Goal: Task Accomplishment & Management: Complete application form

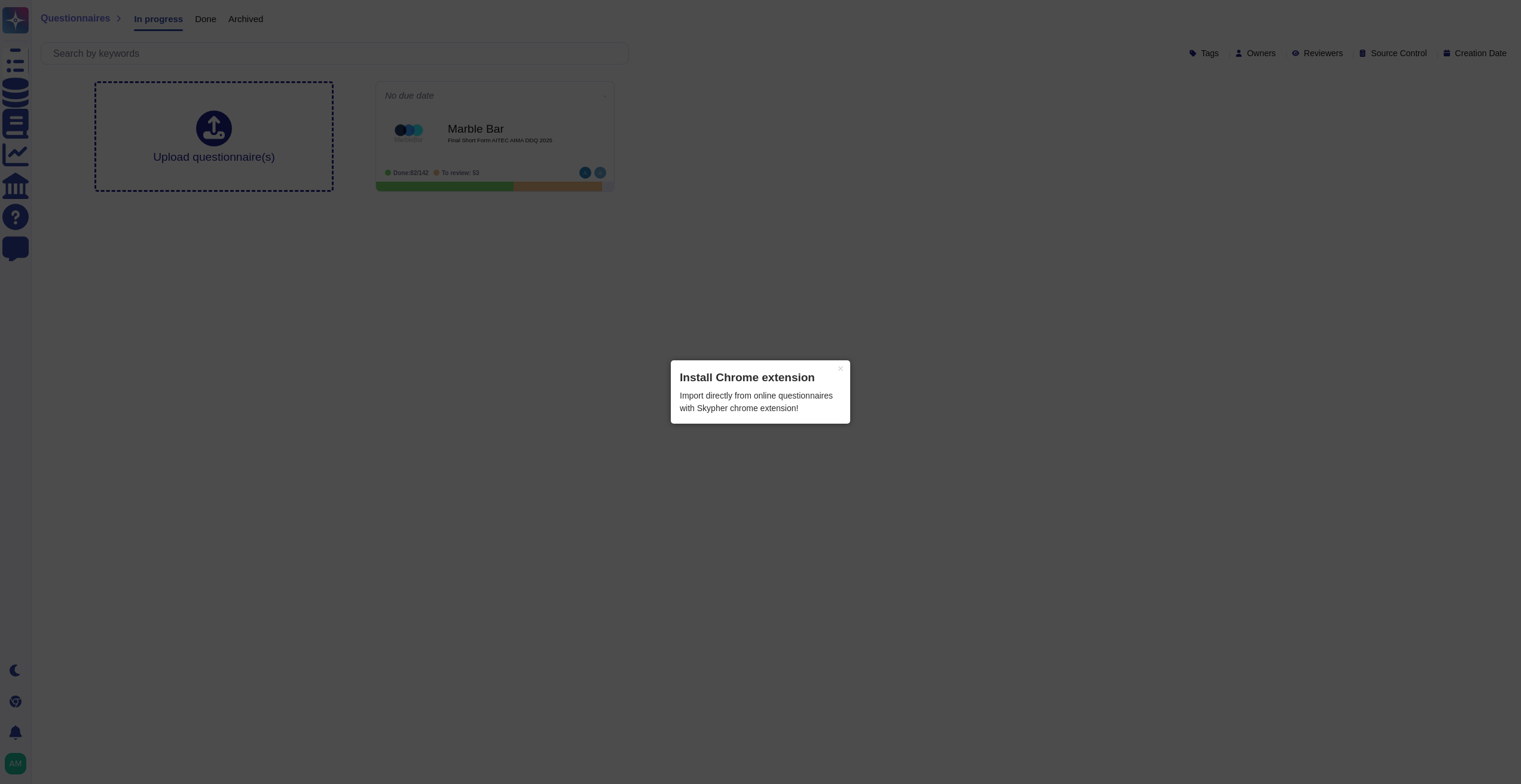
click at [801, 388] on div "× Install Chrome extension Import directly from online questionnaires with Skyp…" at bounding box center [760, 392] width 179 height 64
click at [839, 368] on button "×" at bounding box center [841, 369] width 19 height 17
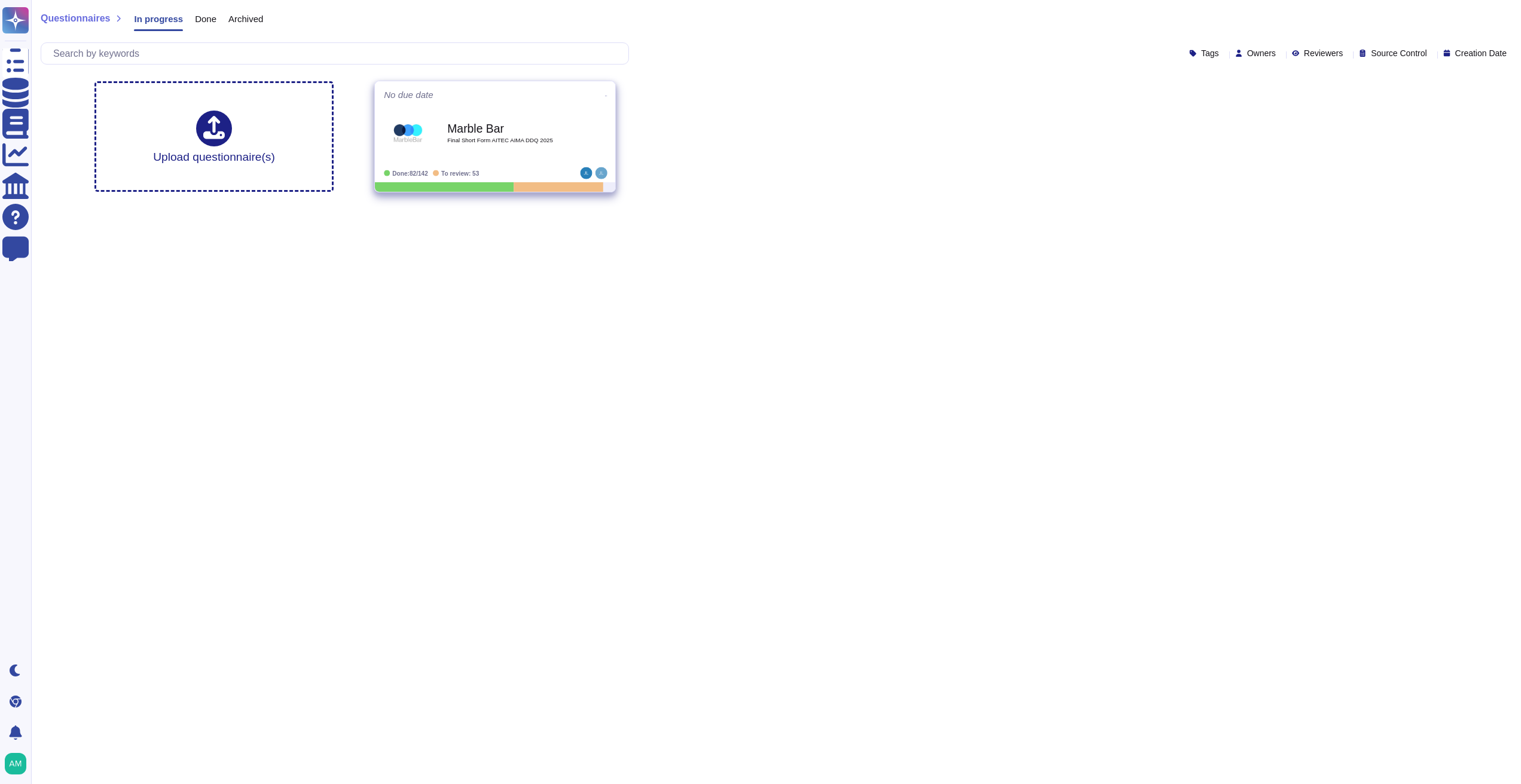
click at [474, 131] on b "Marble Bar" at bounding box center [507, 129] width 120 height 11
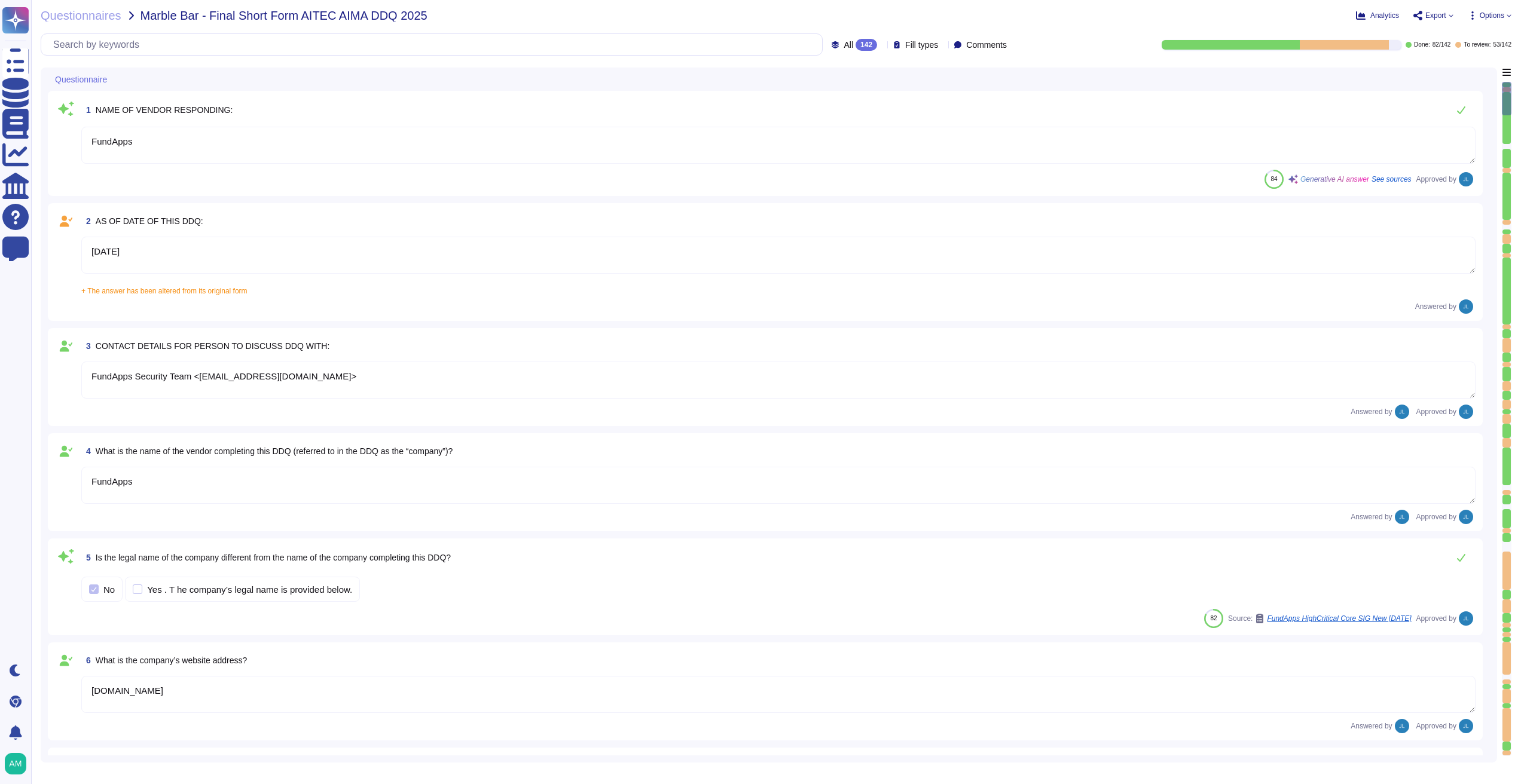
type textarea "FundApps"
type textarea "[DATE]"
type textarea "FundApps Security Team <[EMAIL_ADDRESS][DOMAIN_NAME]>"
type textarea "FundApps"
type textarea "[DOMAIN_NAME]"
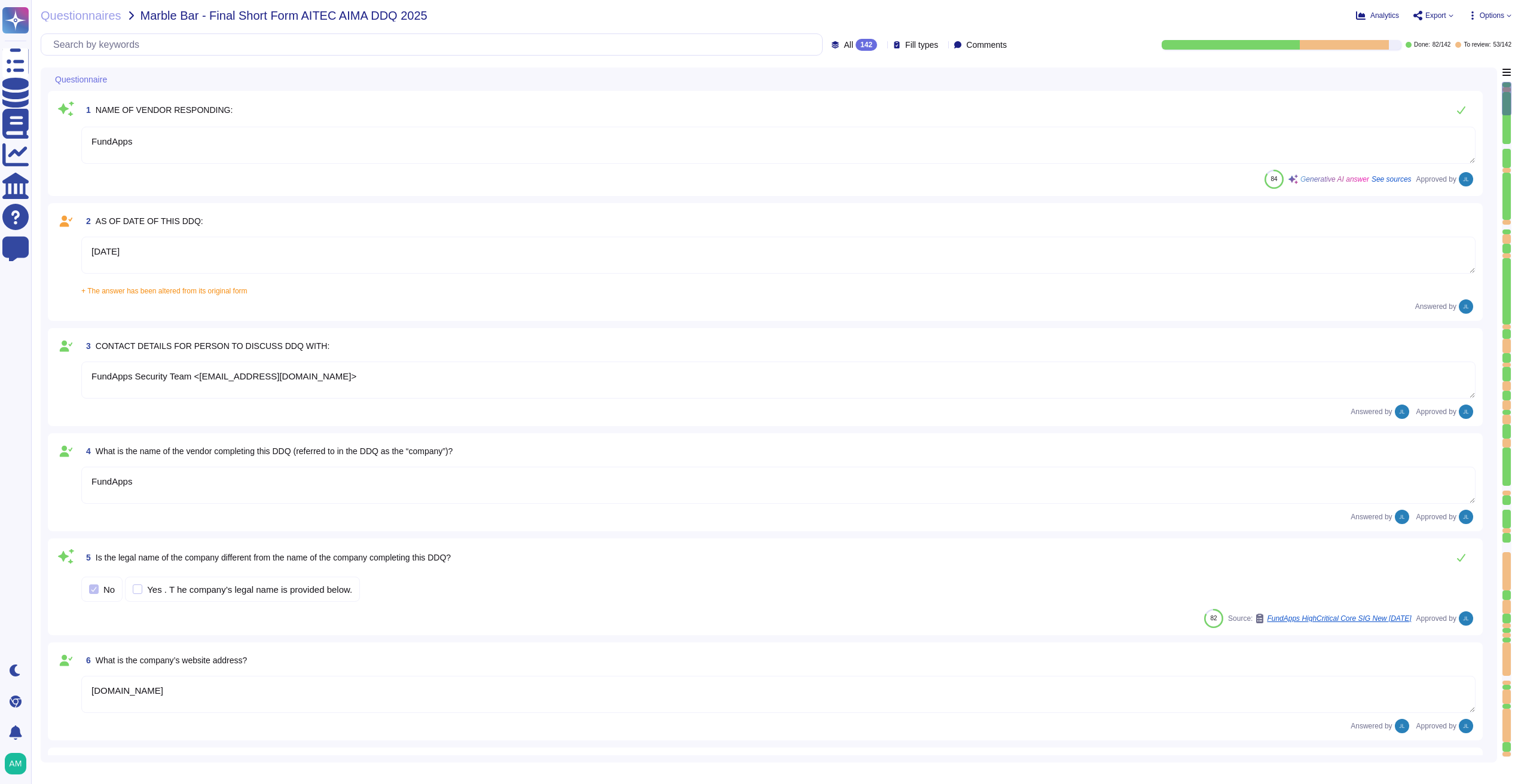
click at [855, 49] on div "142" at bounding box center [866, 44] width 21 height 12
click at [864, 107] on div "To do 7" at bounding box center [865, 105] width 97 height 13
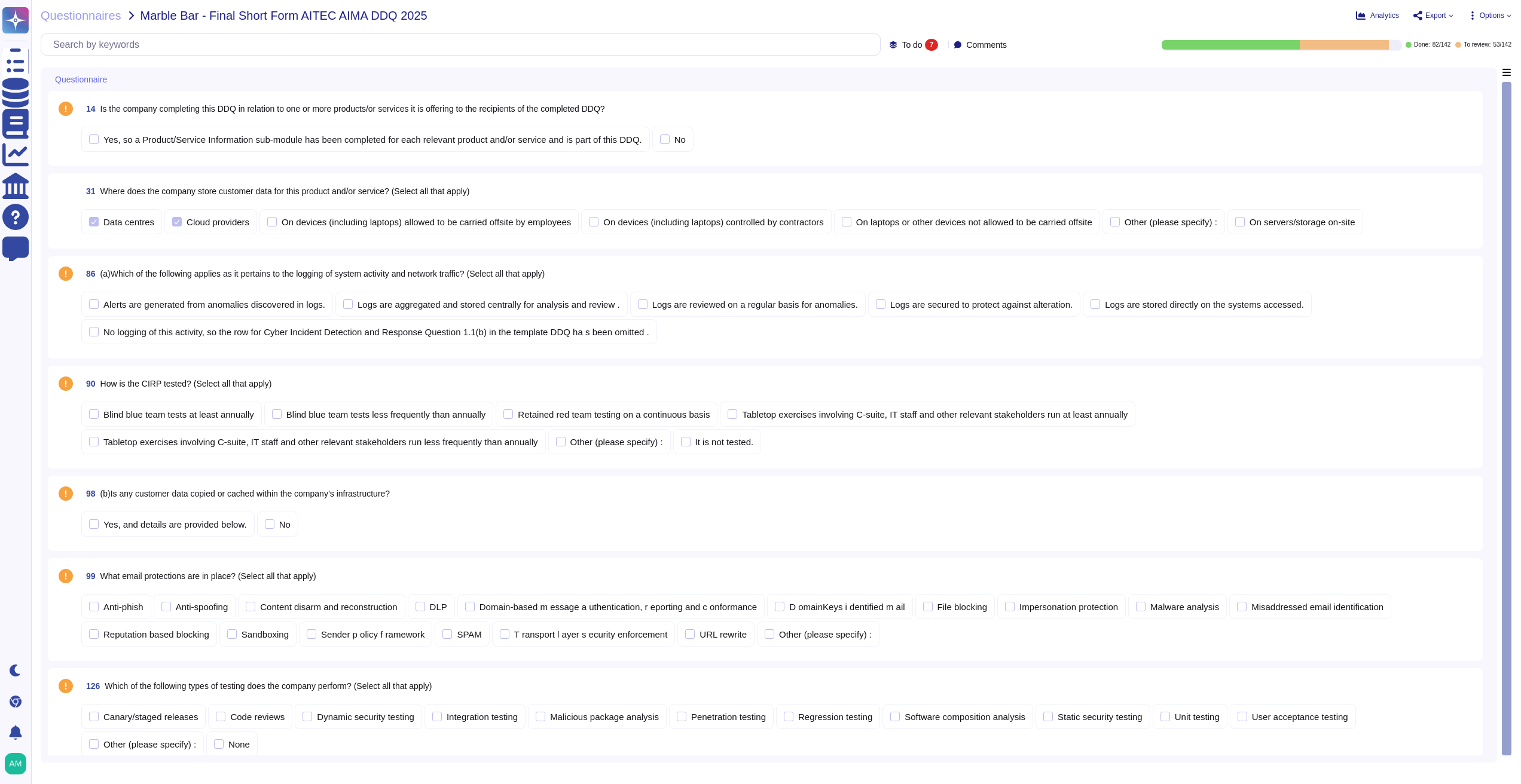
click at [925, 47] on div "7" at bounding box center [931, 44] width 14 height 12
click at [1042, 36] on div "To do 7 Comments Done: 82 / 142 To review: 53 / 142" at bounding box center [776, 44] width 1470 height 22
click at [902, 46] on span "To do" at bounding box center [911, 45] width 20 height 8
click at [911, 139] on span "To review" at bounding box center [902, 135] width 37 height 11
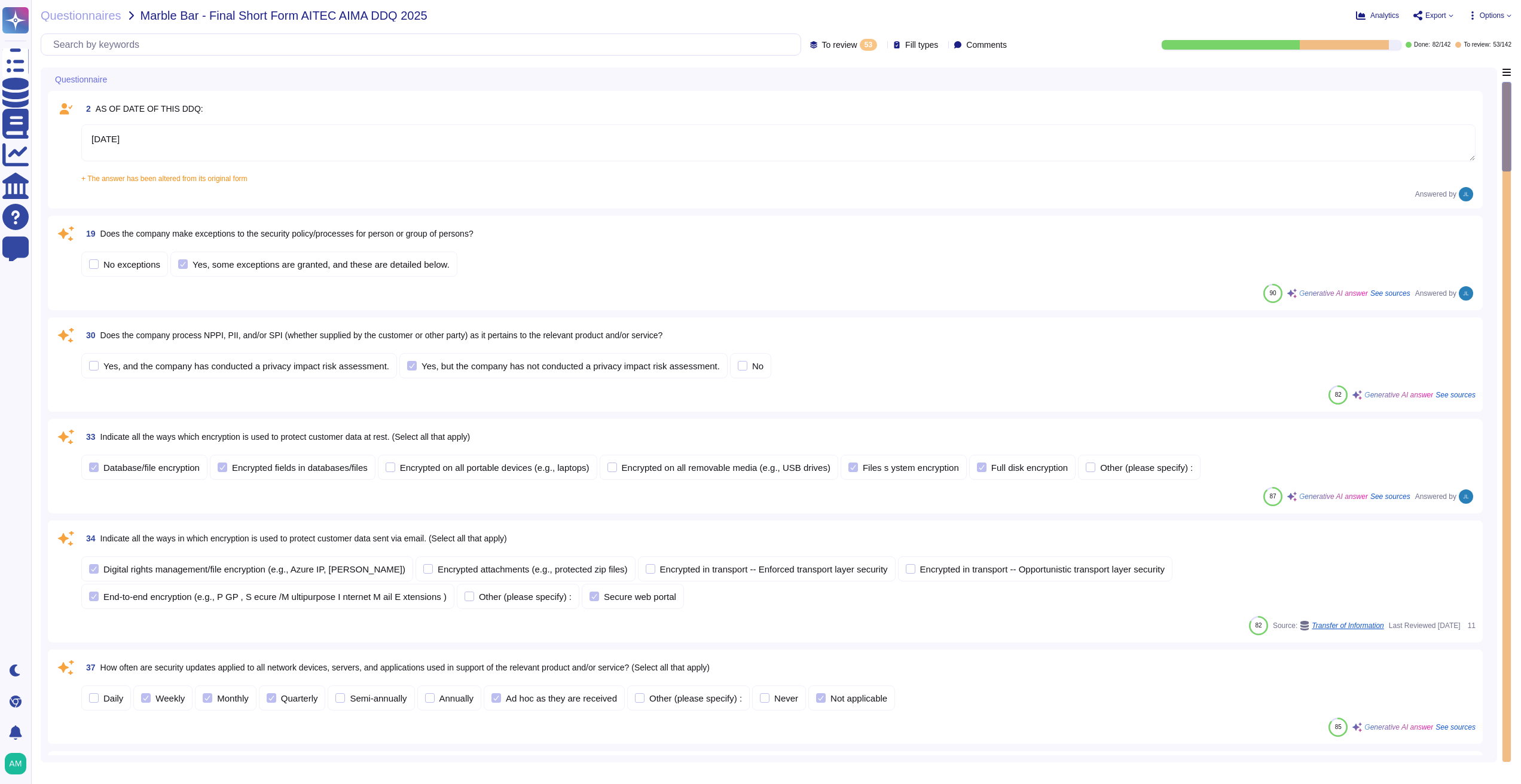
type textarea "[DATE]"
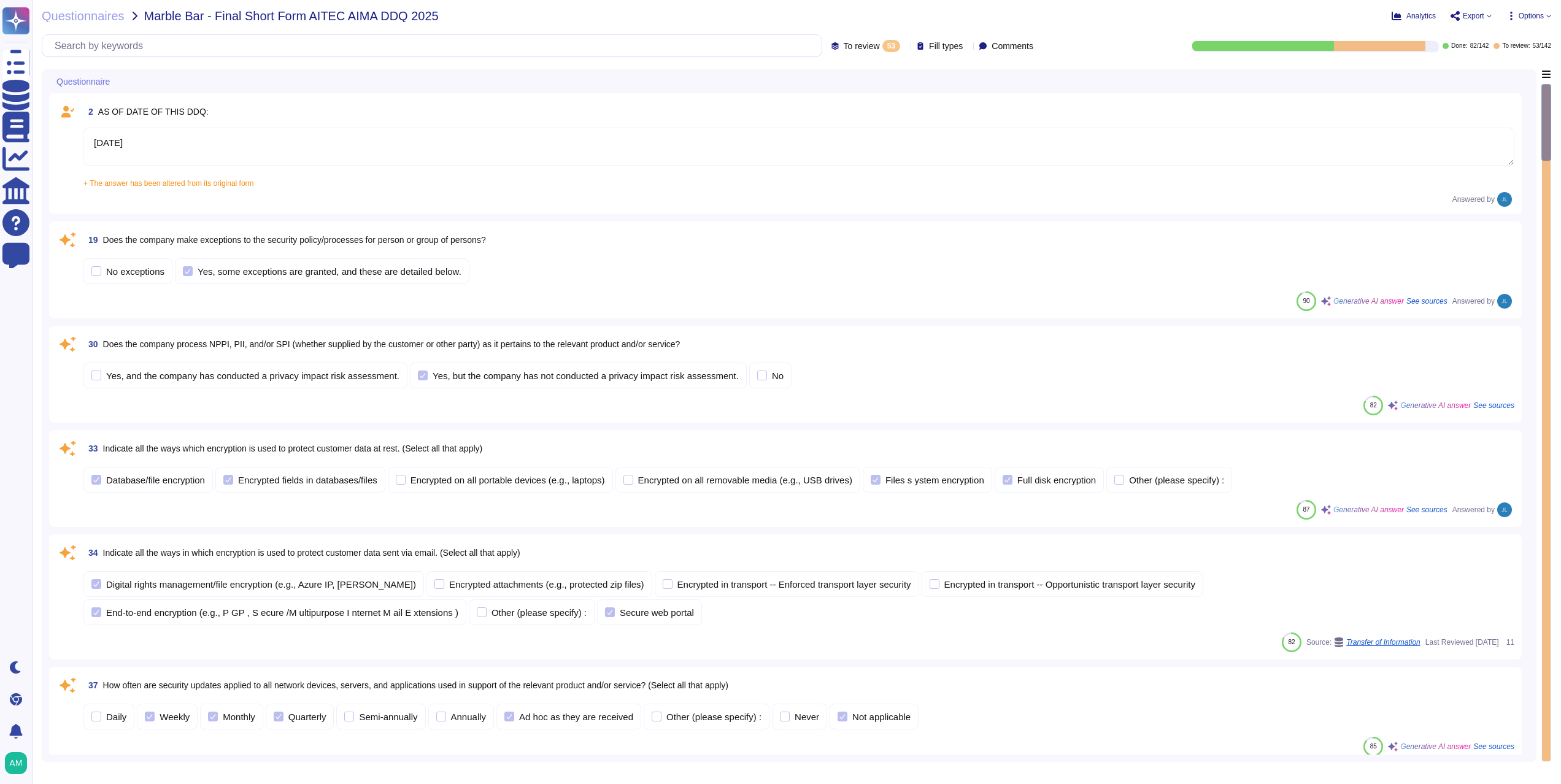
click at [1513, 12] on icon at bounding box center [1511, 16] width 10 height 10
click at [1412, 102] on div "2 AS OF DATE OF THIS DDQ:" at bounding box center [798, 111] width 1430 height 22
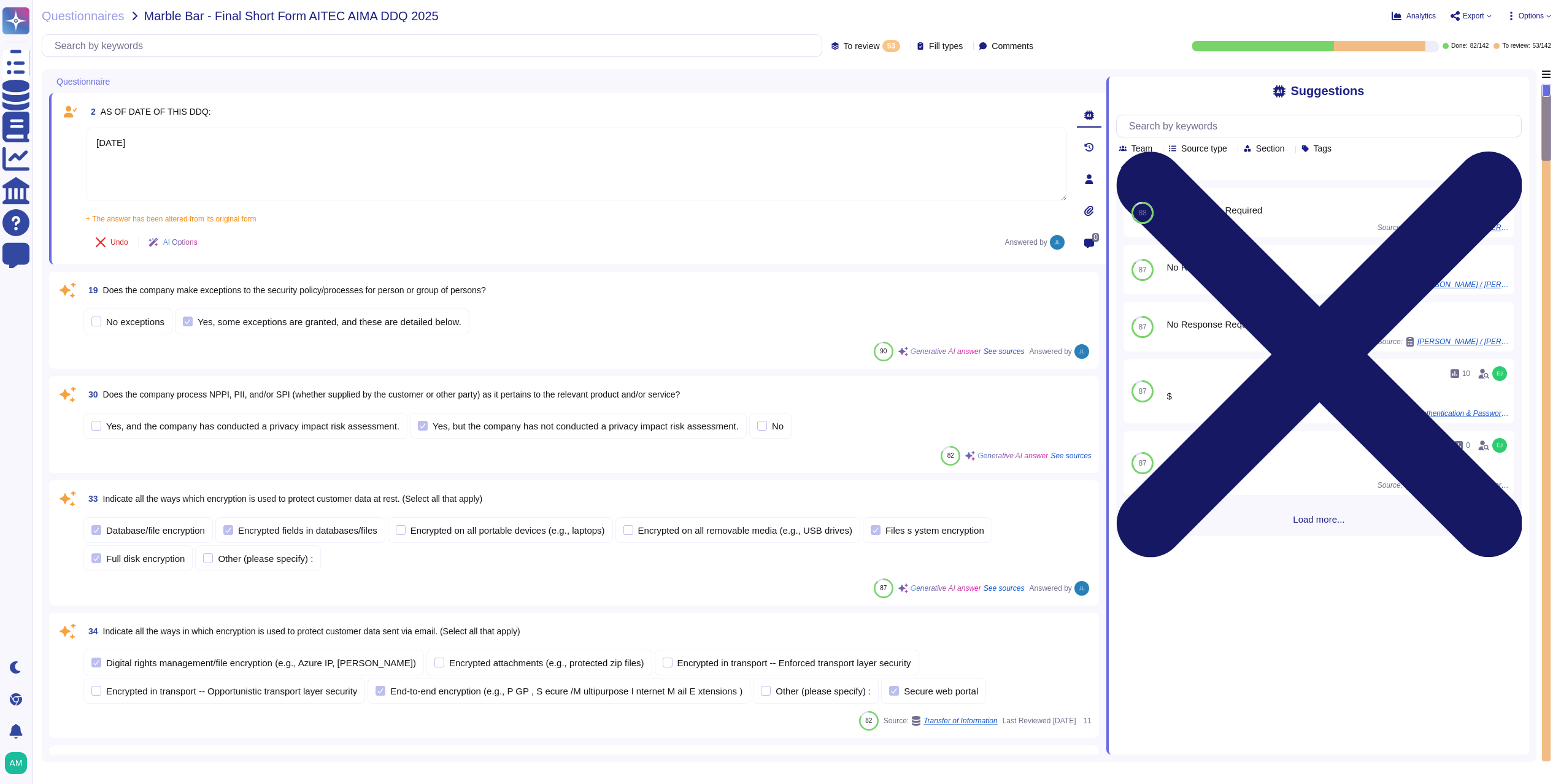
click at [1517, 91] on icon at bounding box center [1318, 354] width 406 height 541
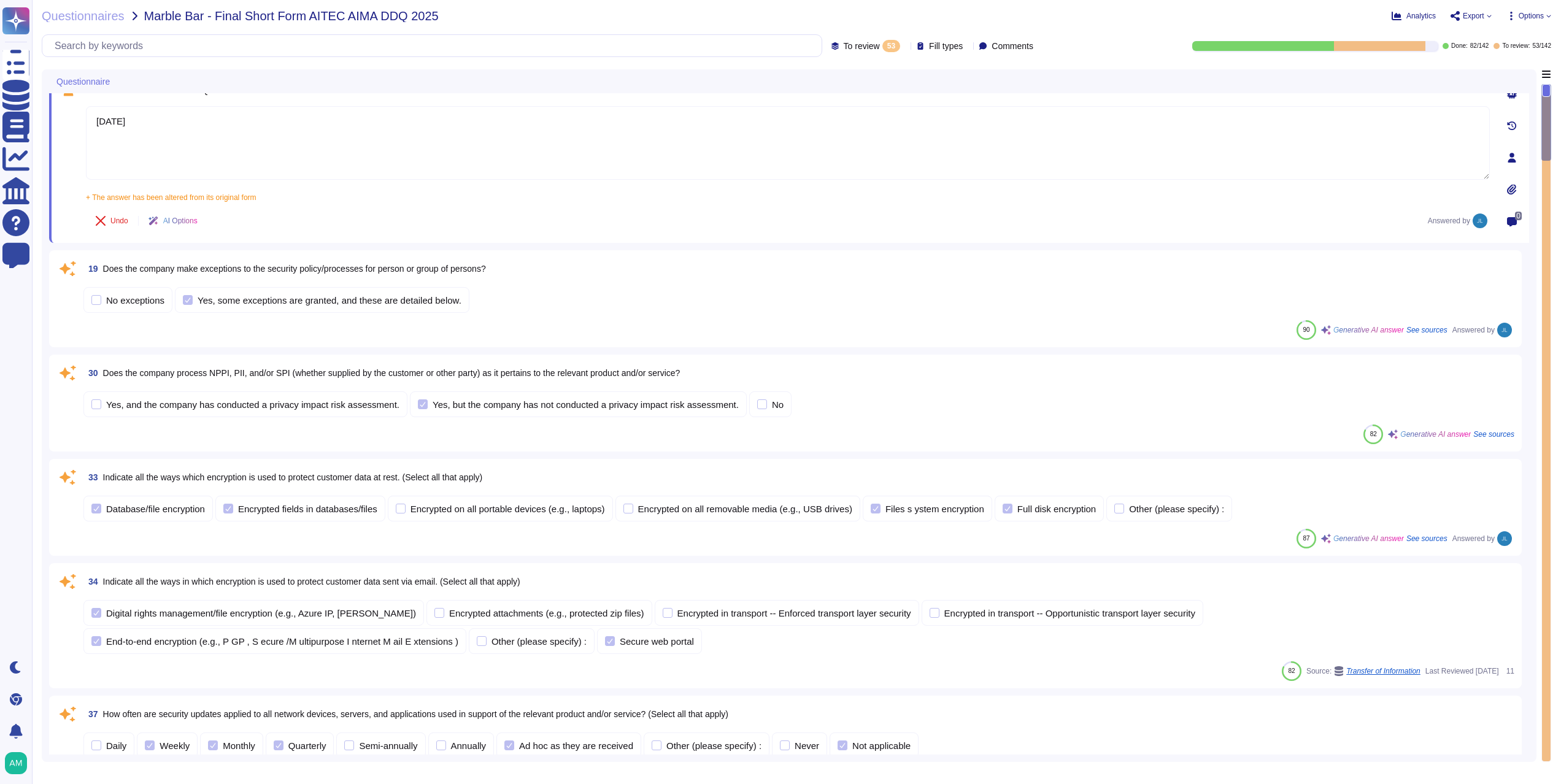
scroll to position [115, 0]
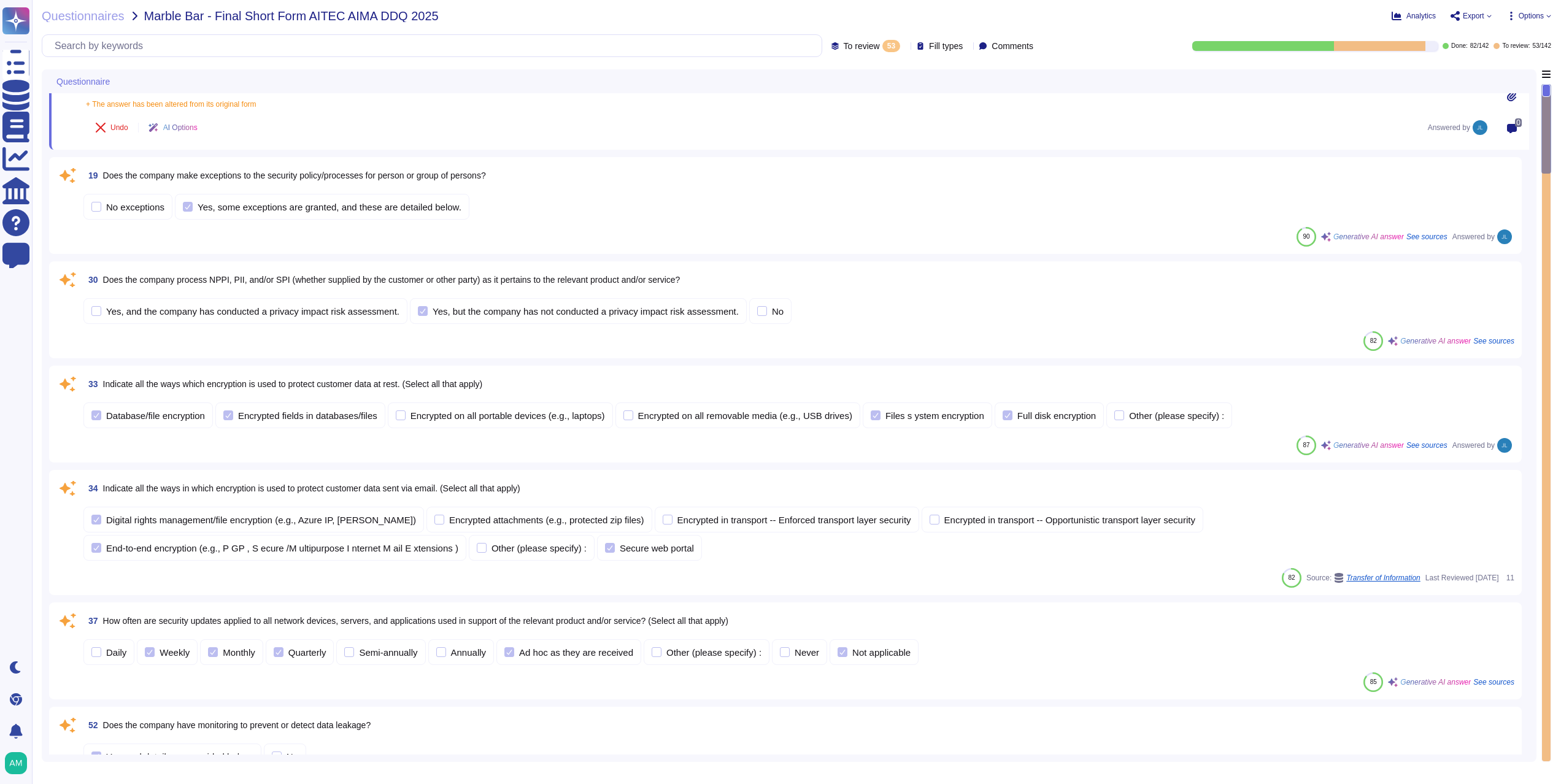
drag, startPoint x: 104, startPoint y: 492, endPoint x: 558, endPoint y: 484, distance: 454.1
click at [558, 484] on div "34 Indicate all the ways in which encryption is used to protect customer data s…" at bounding box center [798, 488] width 1430 height 22
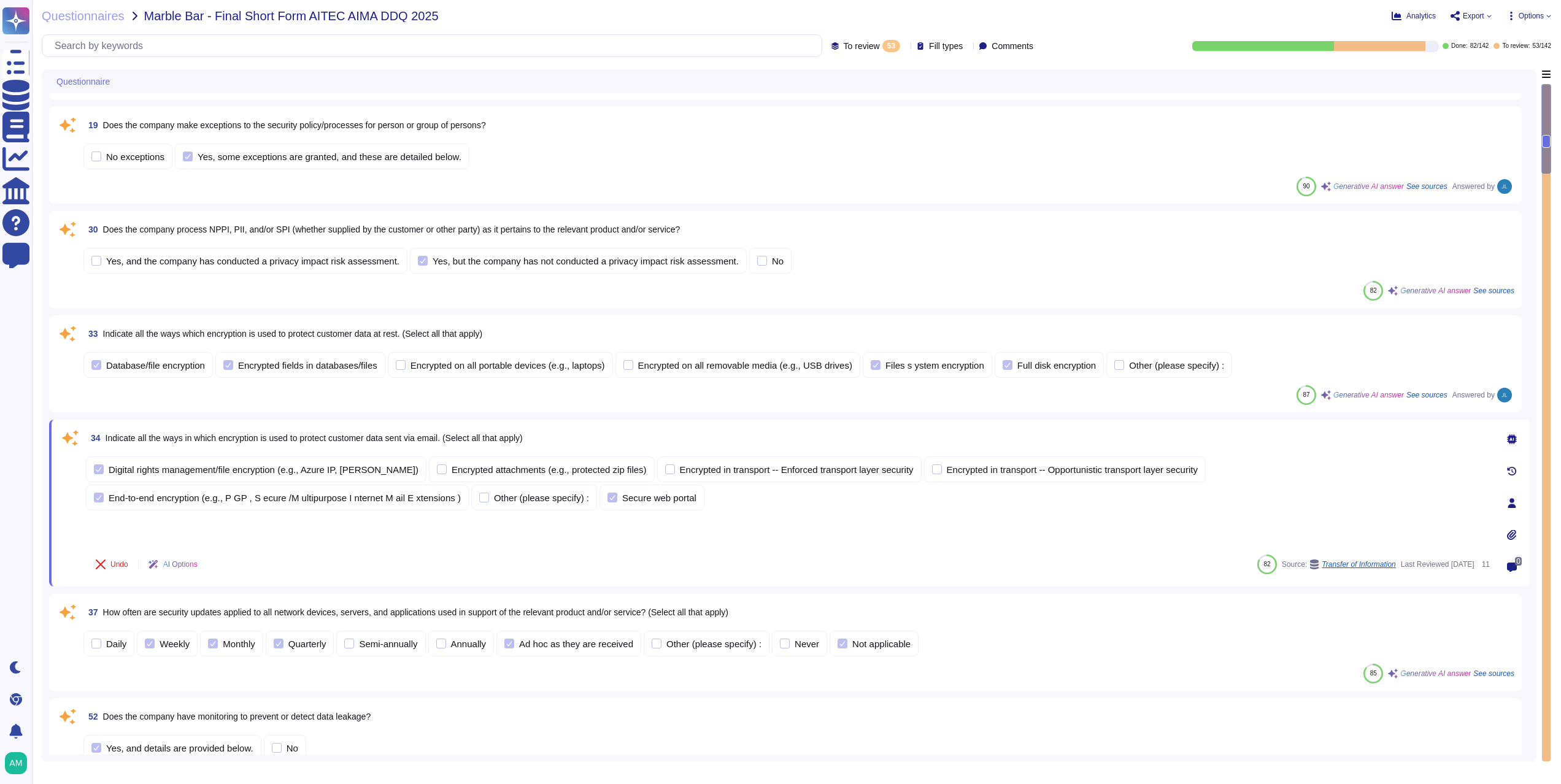
click at [126, 440] on span "Indicate all the ways in which encryption is used to protect customer data sent…" at bounding box center [314, 438] width 417 height 10
drag, startPoint x: 126, startPoint y: 440, endPoint x: 232, endPoint y: 437, distance: 106.0
click at [234, 437] on span "Indicate all the ways in which encryption is used to protect customer data sent…" at bounding box center [314, 438] width 417 height 10
copy span "Indicate all the ways in which encryption"
click at [398, 49] on input "text" at bounding box center [435, 45] width 773 height 21
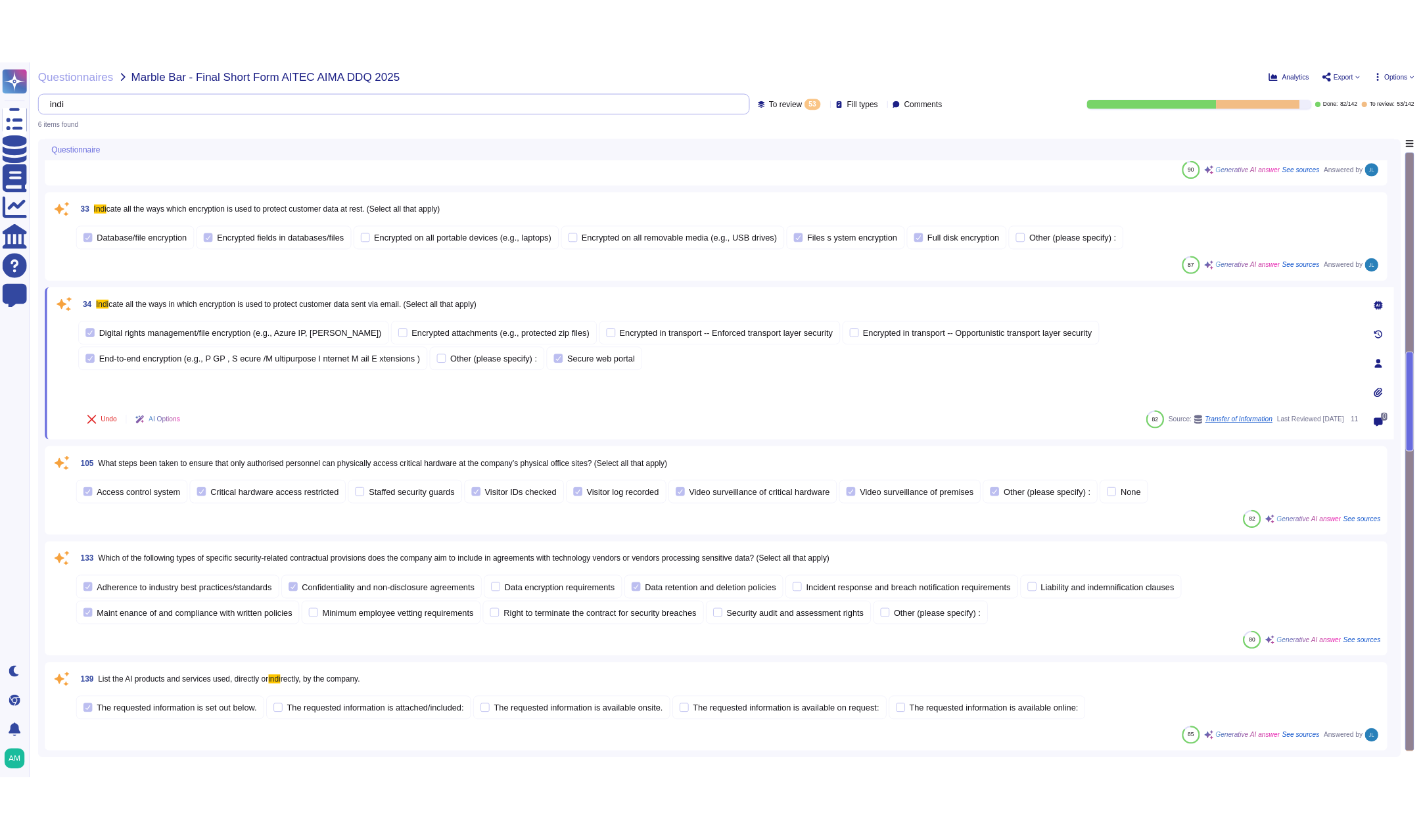
scroll to position [0, 0]
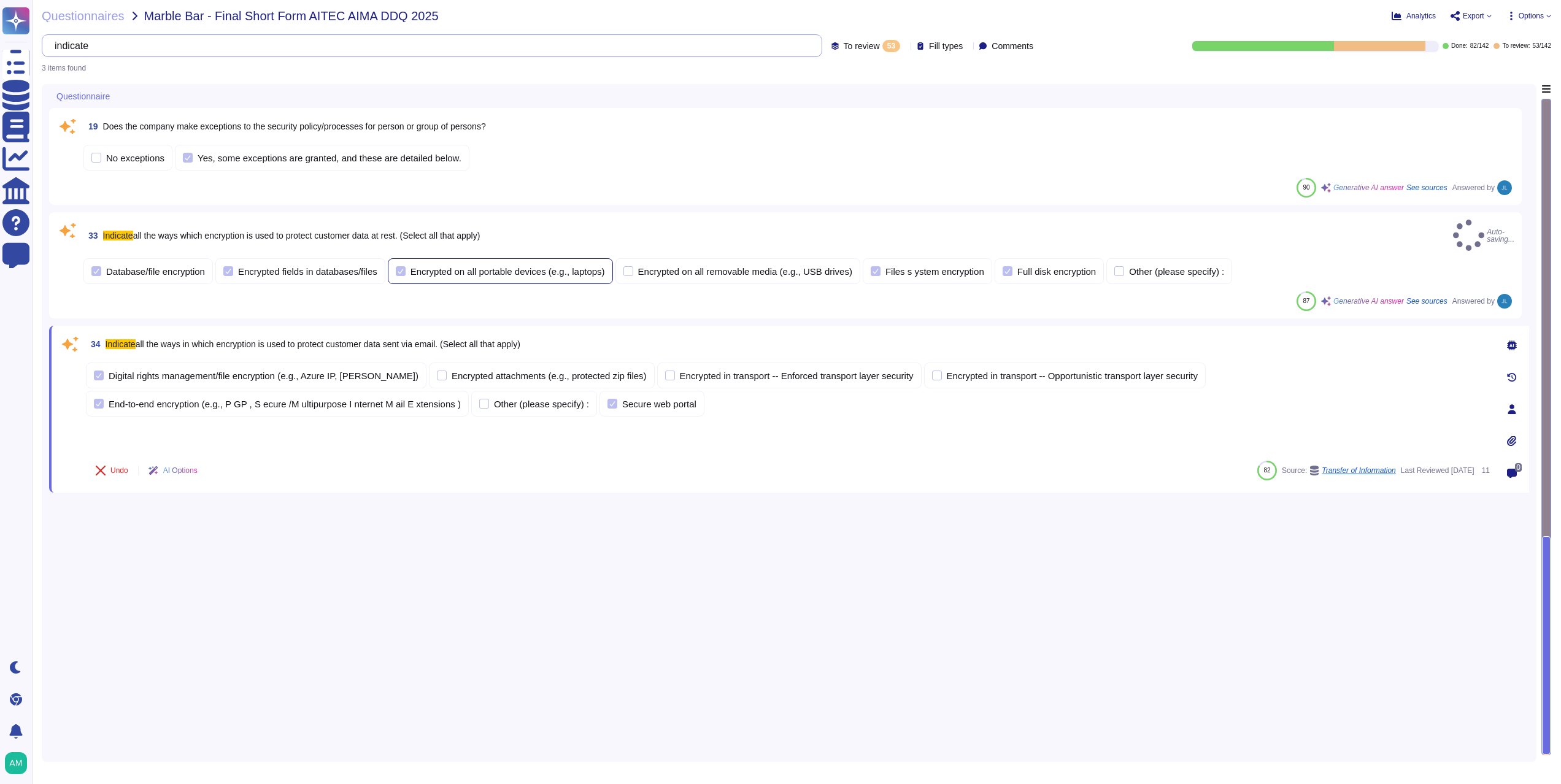
click at [406, 266] on div at bounding box center [401, 271] width 10 height 10
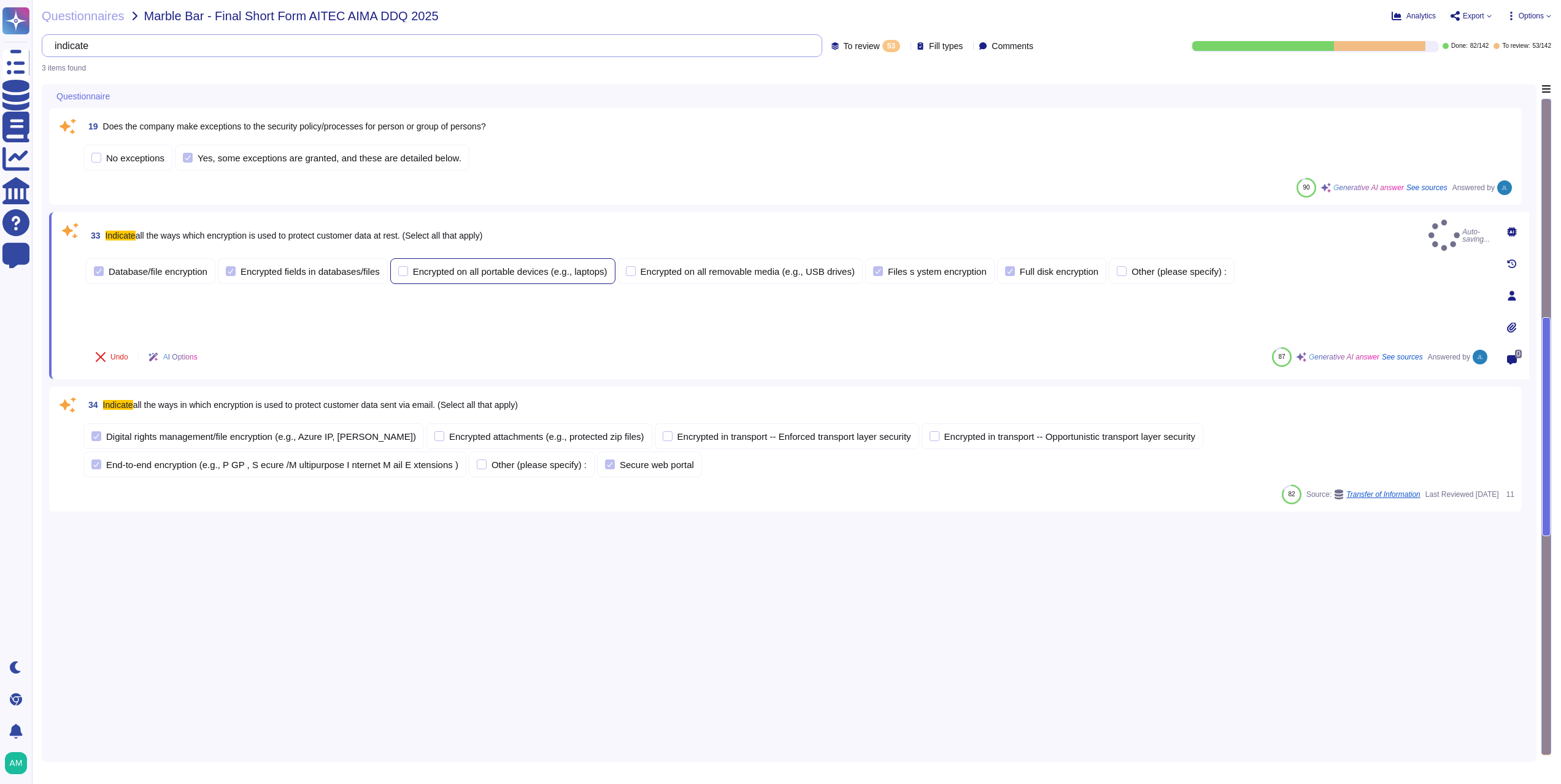
click at [417, 266] on label "Encrypted on all portable devices (e.g., laptops)" at bounding box center [503, 271] width 210 height 10
type input "indicate"
click at [408, 266] on div at bounding box center [403, 271] width 10 height 10
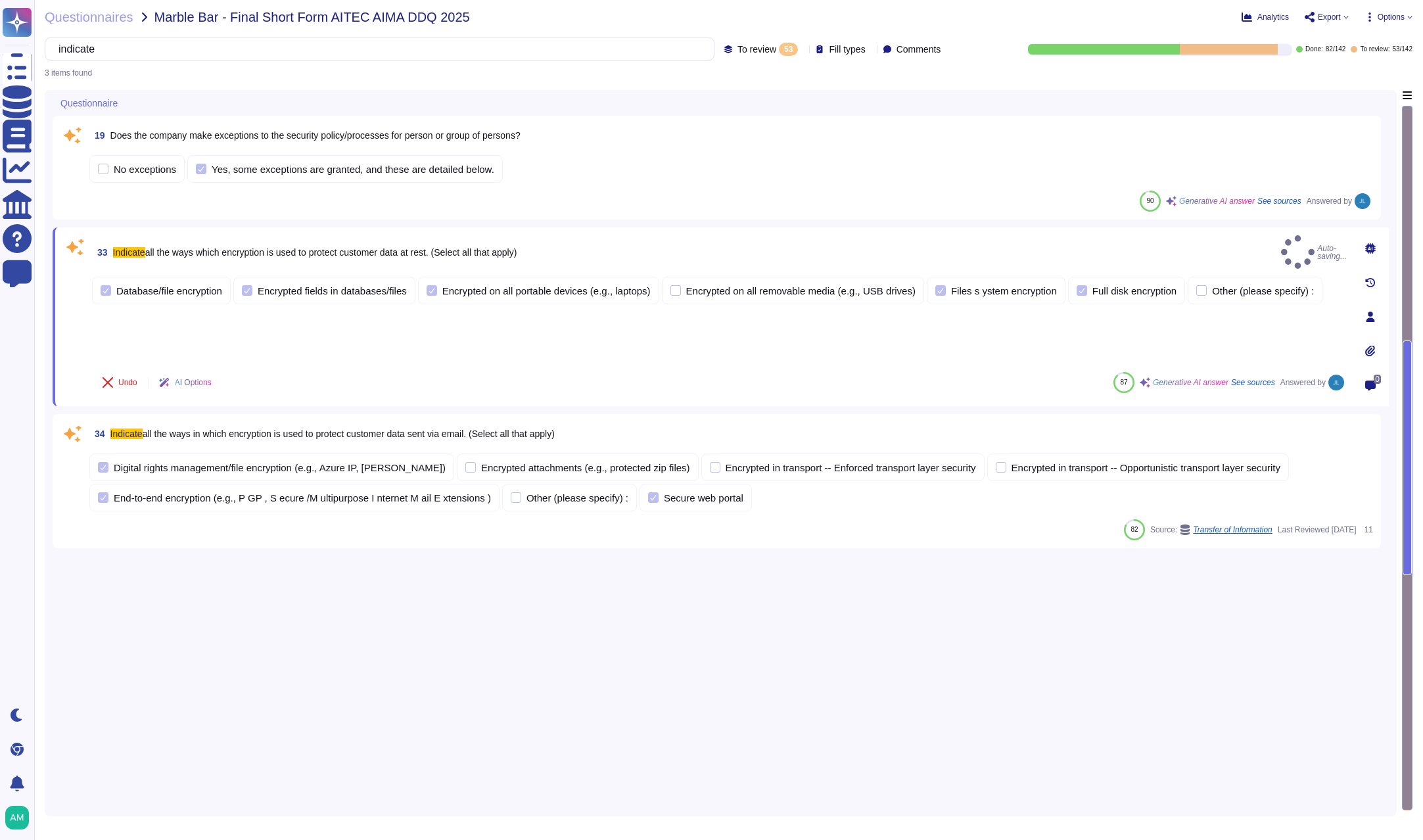
click at [189, 387] on span "AI Options" at bounding box center [193, 383] width 37 height 8
click at [190, 383] on span "AI Options" at bounding box center [193, 383] width 37 height 8
drag, startPoint x: 813, startPoint y: 620, endPoint x: 801, endPoint y: 610, distance: 15.6
click at [814, 631] on div "19 Does the company make exceptions to the security policy/processes for person…" at bounding box center [721, 449] width 1336 height 718
drag, startPoint x: 1405, startPoint y: 417, endPoint x: 1387, endPoint y: 326, distance: 92.8
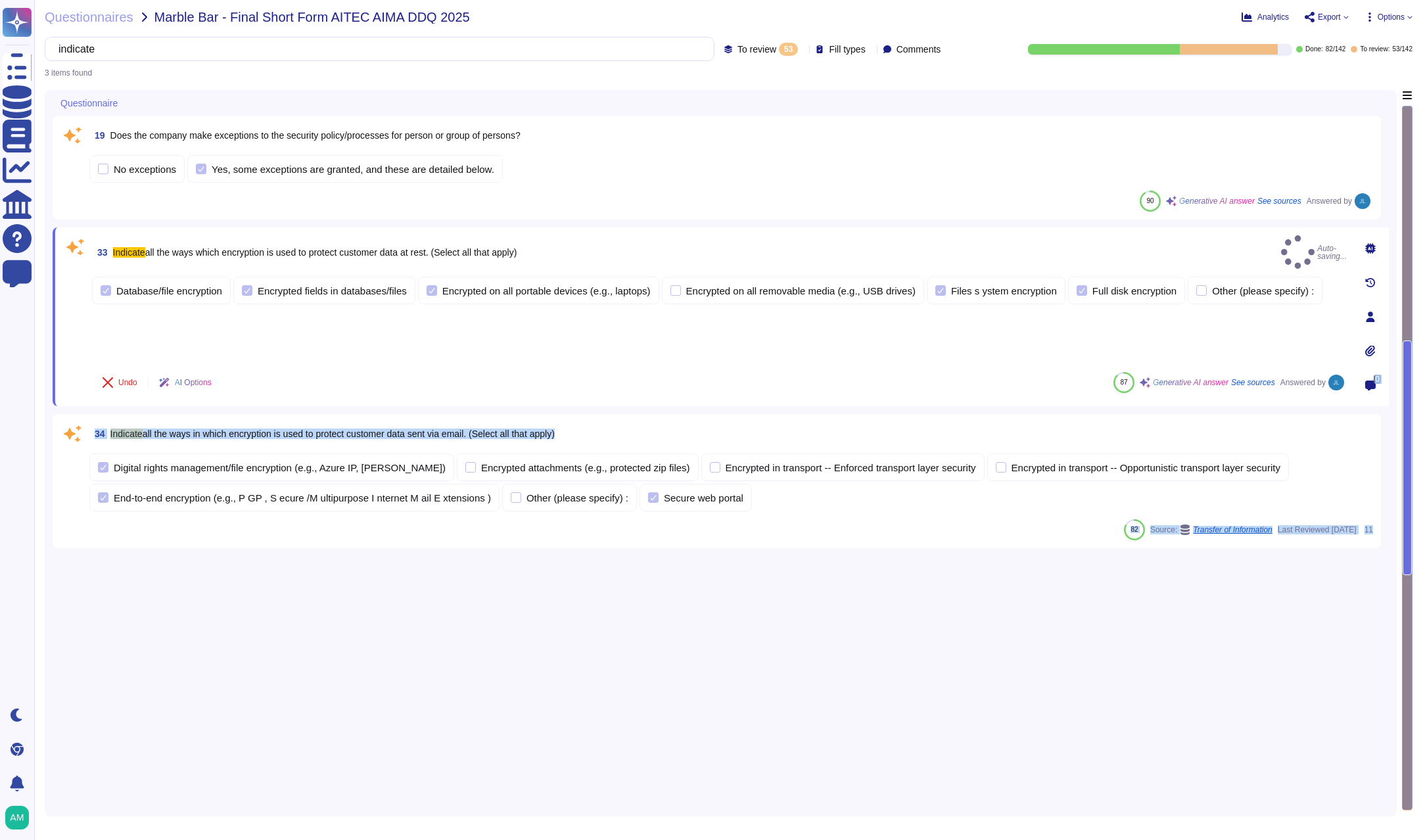
click at [1387, 327] on div "Questionnaire 19 Does the company make exceptions to the security policy/proces…" at bounding box center [729, 453] width 1368 height 727
drag, startPoint x: 810, startPoint y: 822, endPoint x: 769, endPoint y: 778, distance: 60.1
click at [807, 812] on div "Questionnaires Marble Bar - Final Short Form AITEC AIMA DDQ 2025 Analytics Expo…" at bounding box center [728, 420] width 1389 height 840
click at [113, 56] on input "indicate" at bounding box center [376, 49] width 649 height 23
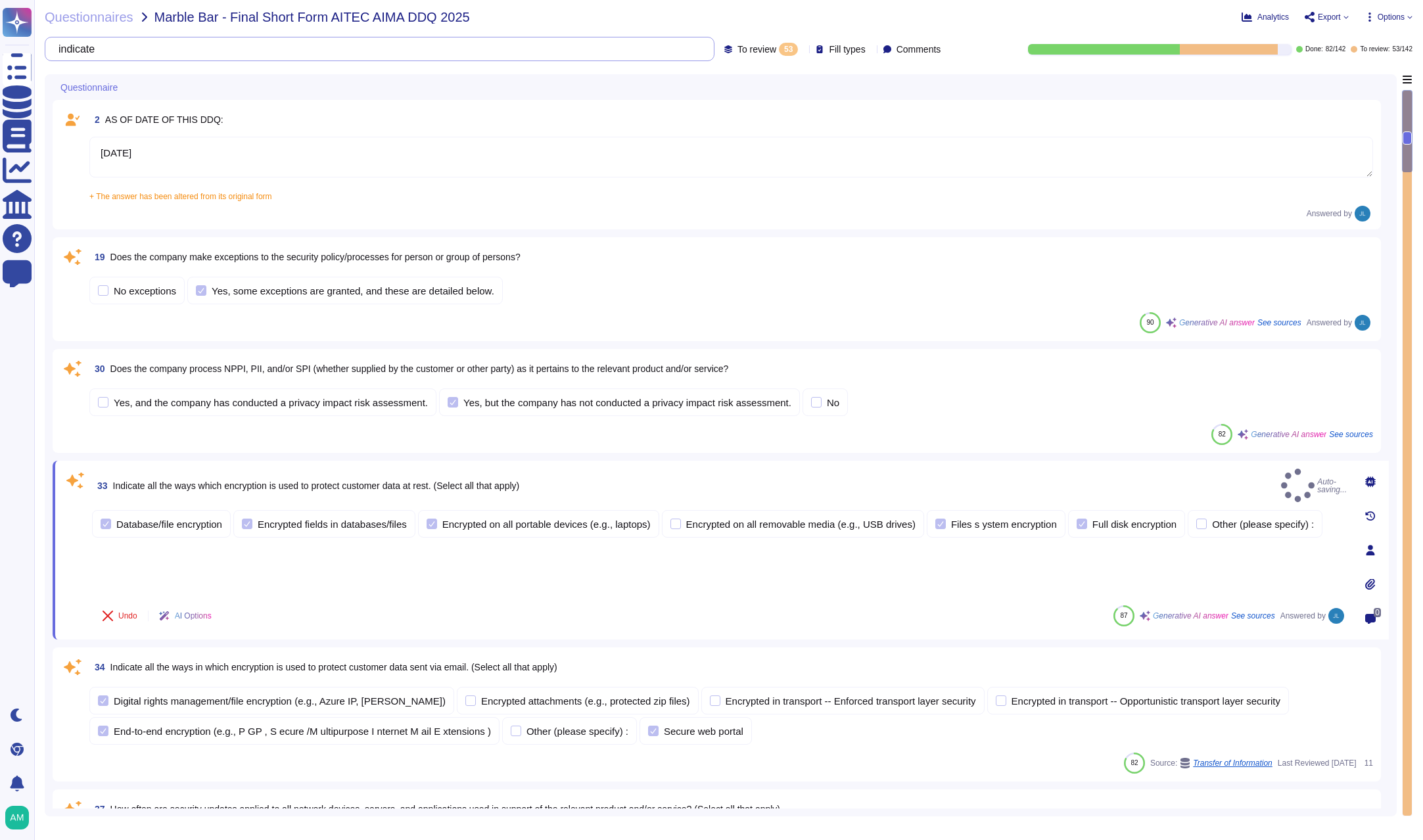
type textarea "[DATE]"
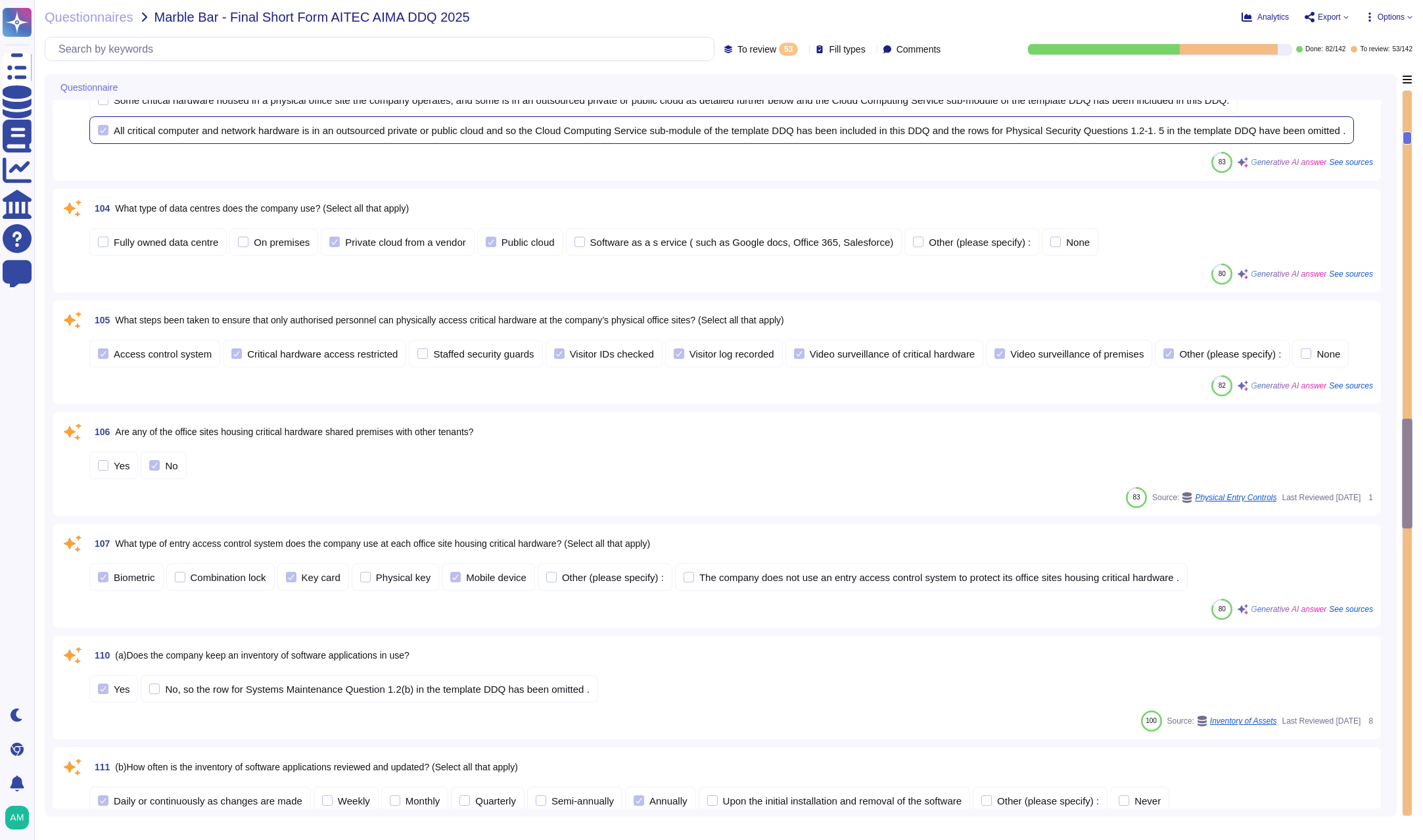
scroll to position [3206, 0]
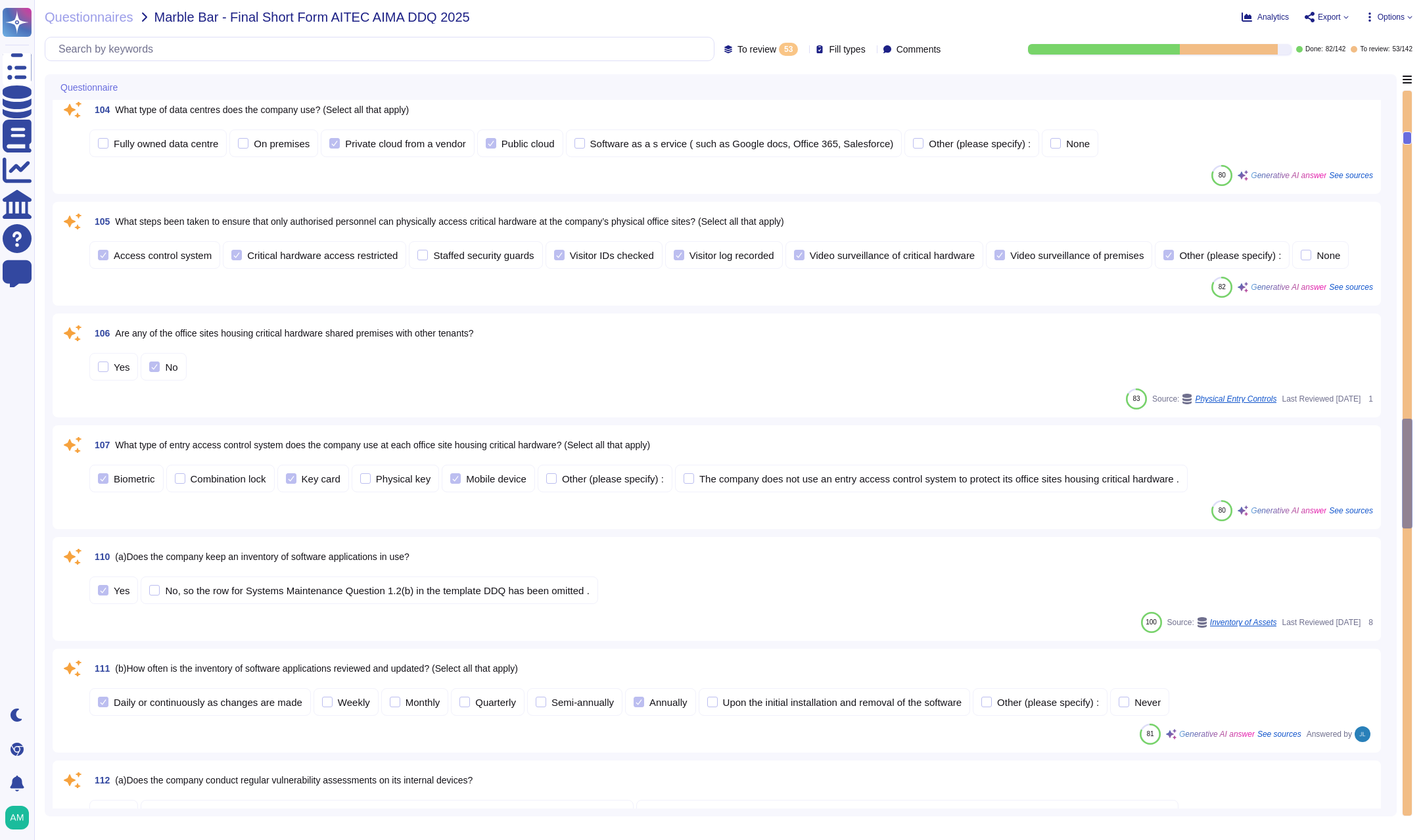
click at [438, 380] on div "Yes No" at bounding box center [731, 367] width 1284 height 27
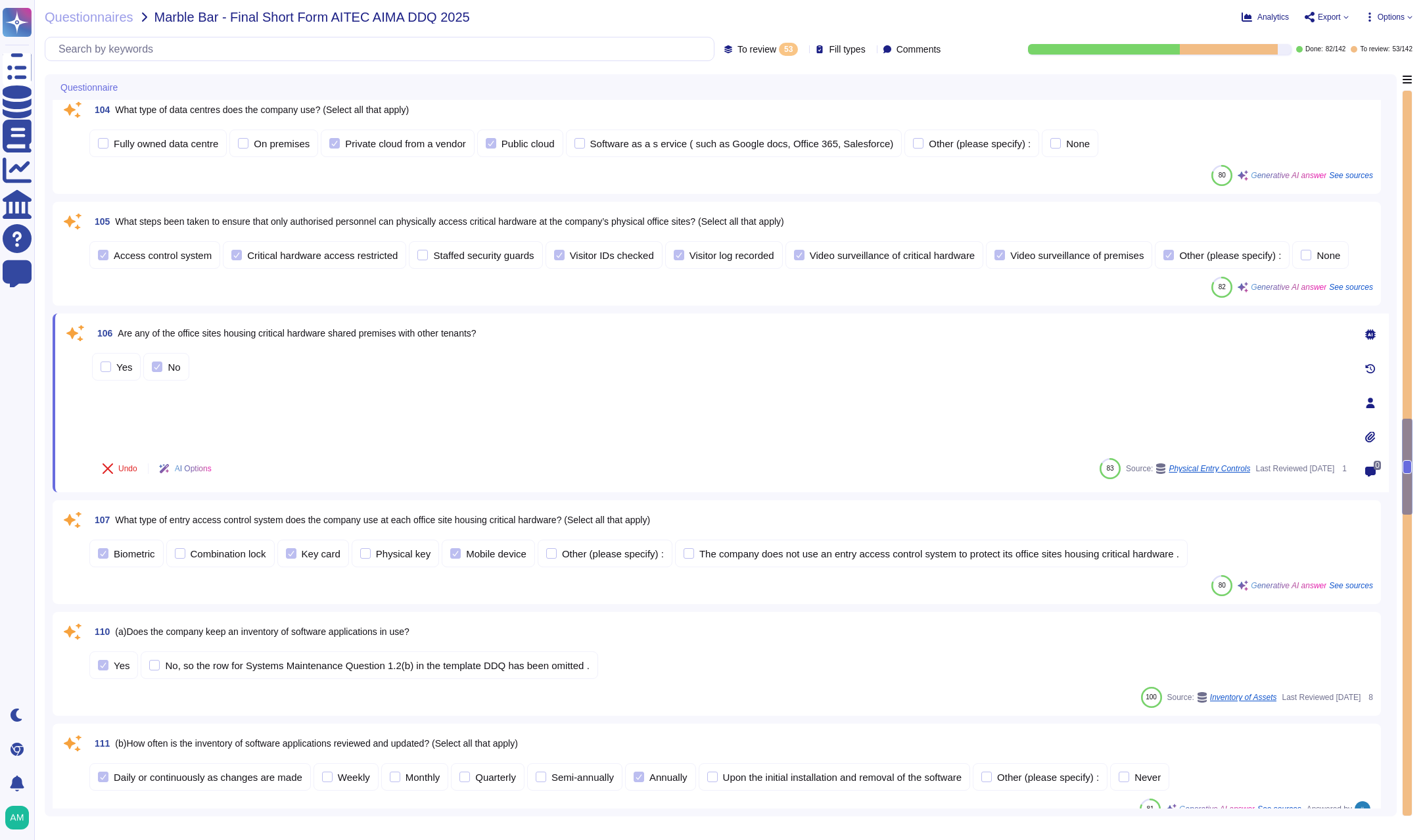
click at [436, 380] on div "Yes No" at bounding box center [719, 367] width 1255 height 27
click at [509, 345] on div "106 Are any of the office sites housing critical hardware shared premises with …" at bounding box center [719, 332] width 1255 height 24
click at [45, 525] on div "Questionnaire 102 Does the company restrict administrative access to desktops, …" at bounding box center [721, 445] width 1352 height 742
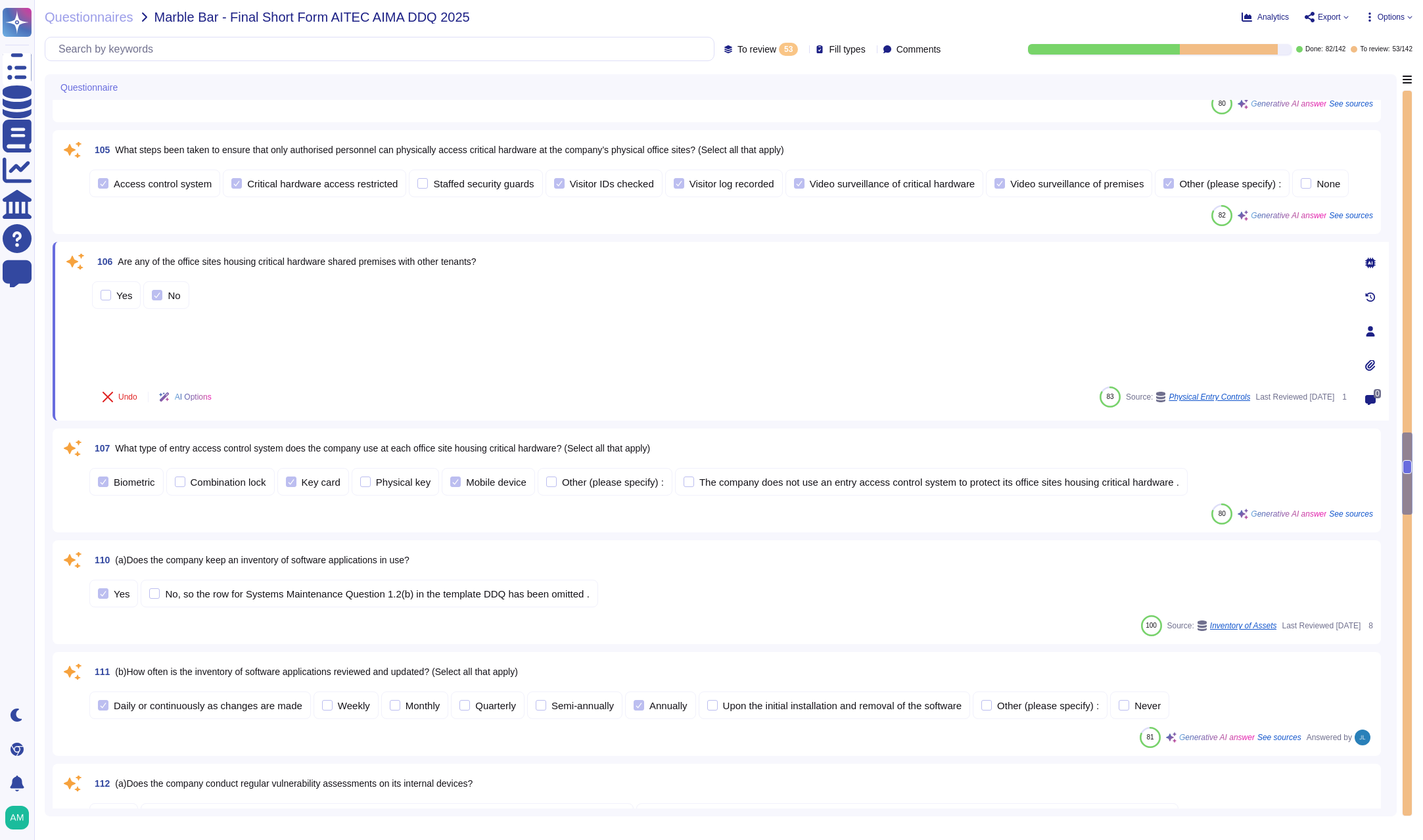
scroll to position [3295, 0]
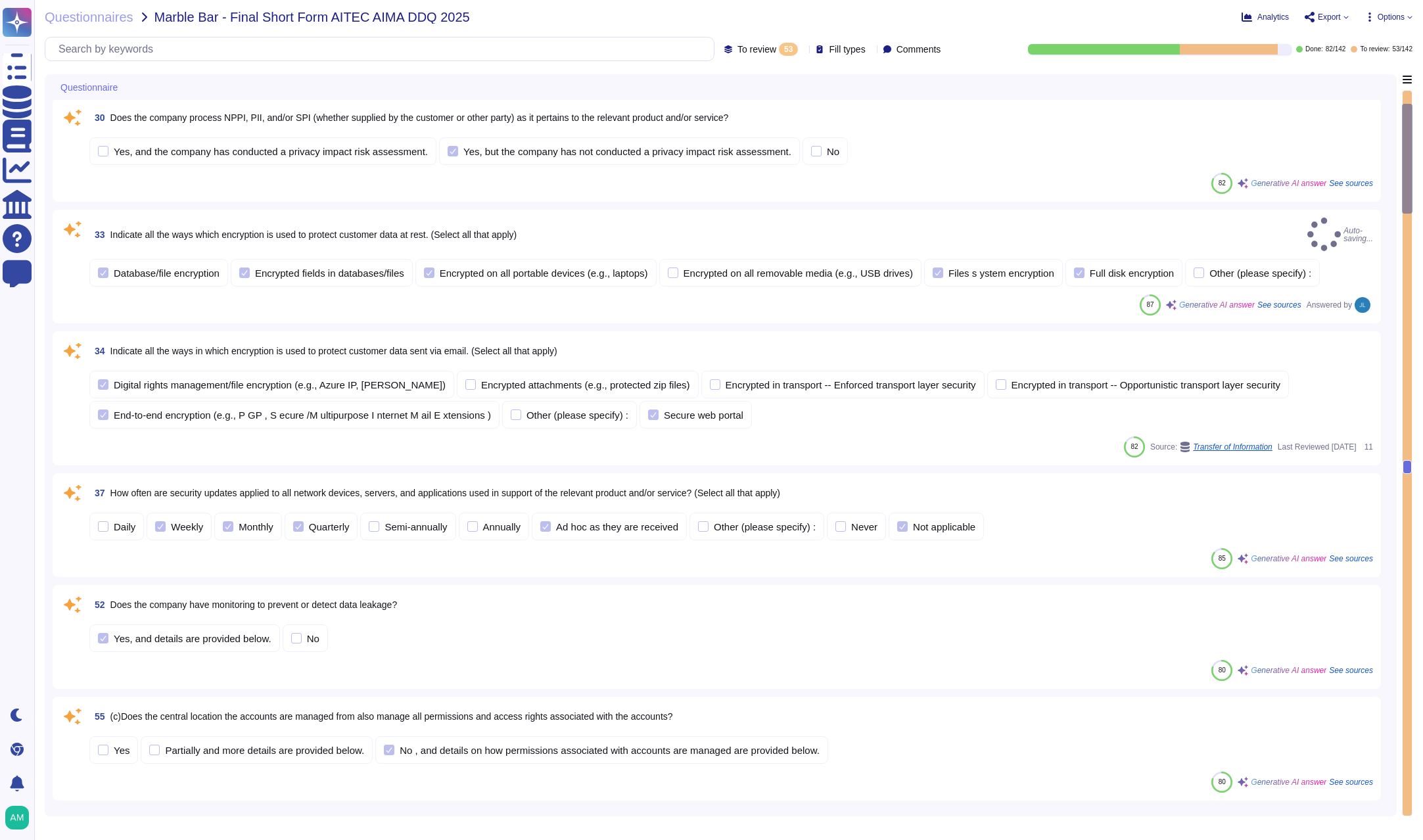
type textarea "[DATE]"
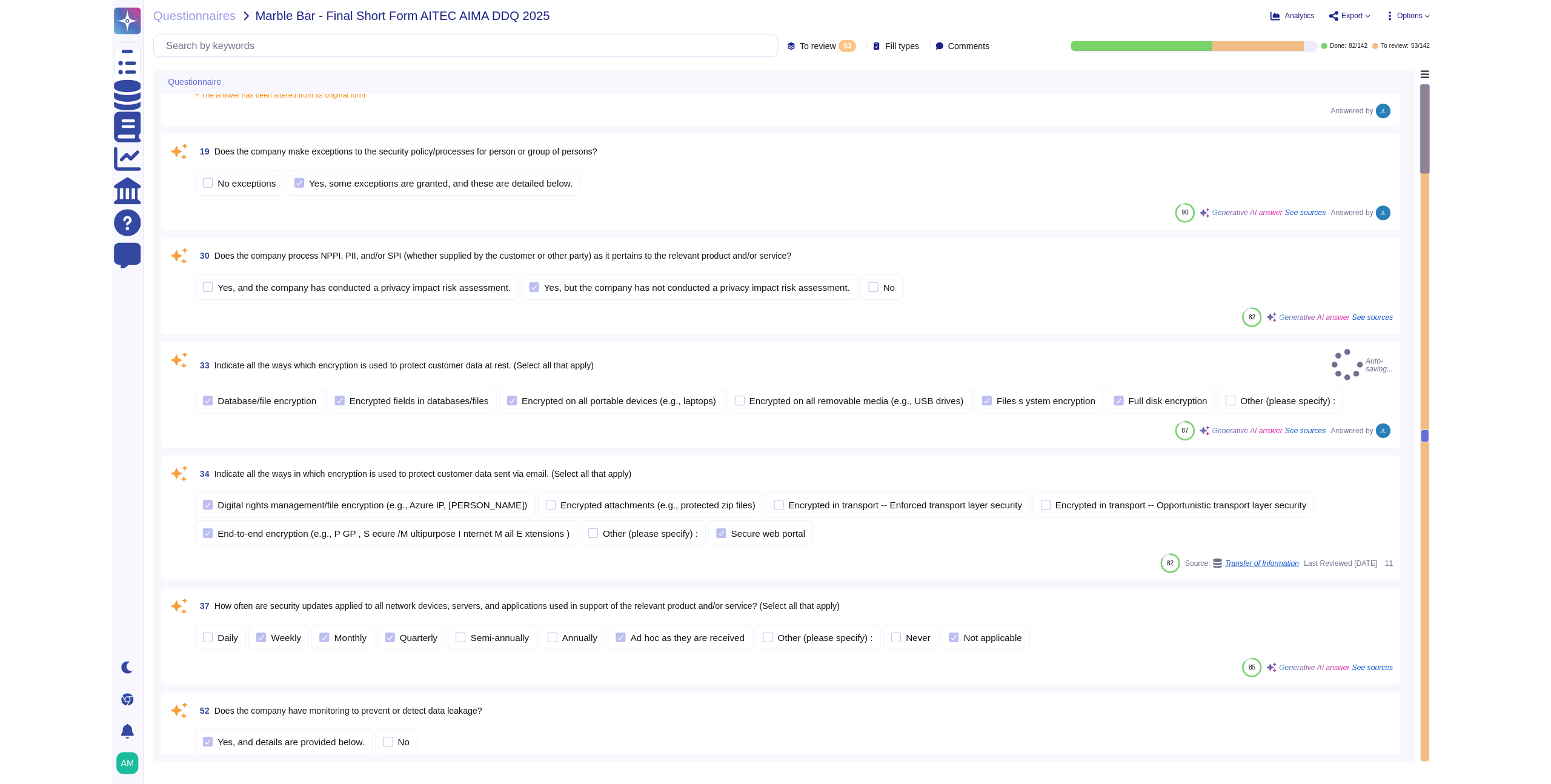
scroll to position [0, 0]
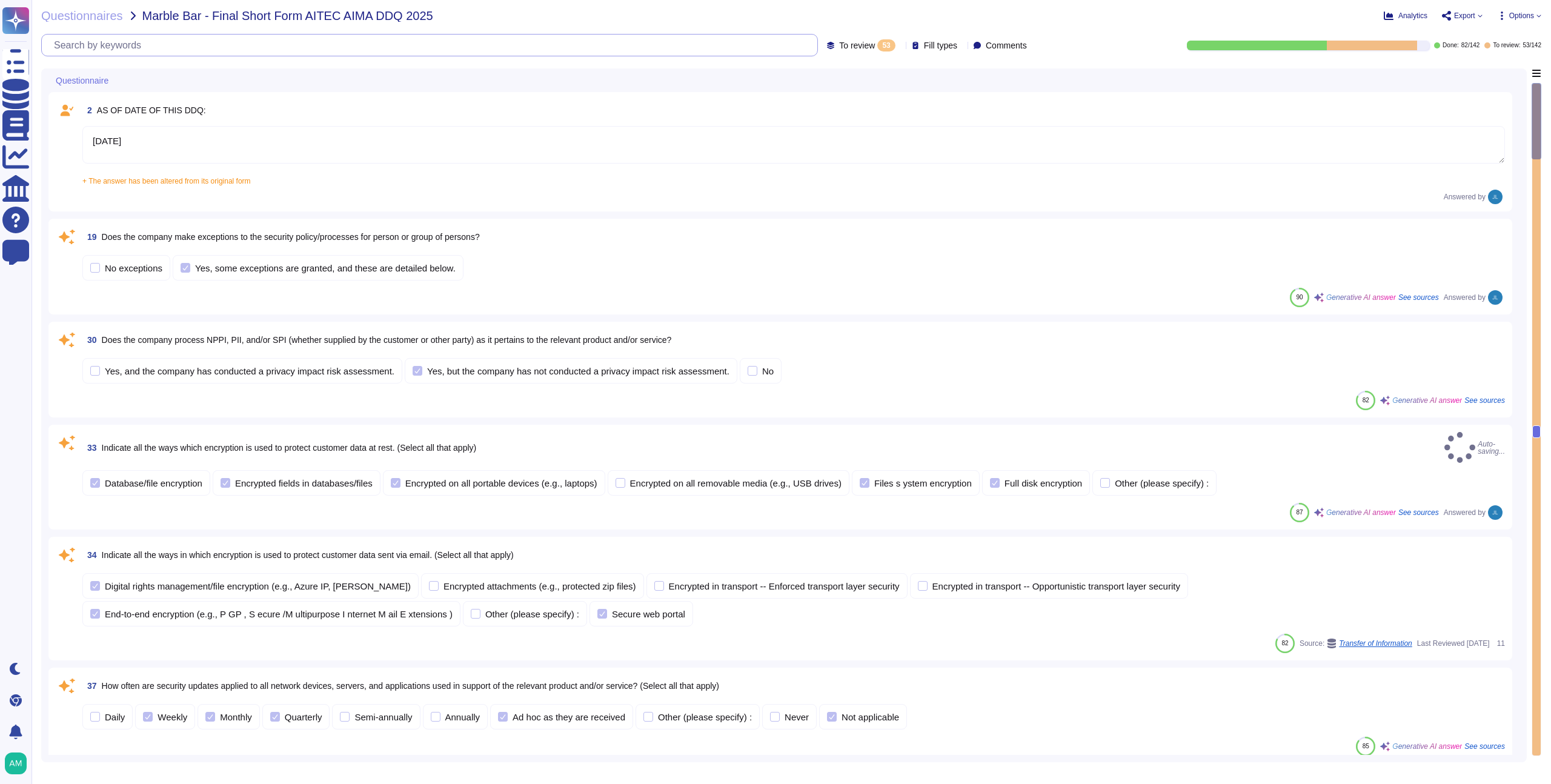
click at [506, 51] on input "text" at bounding box center [432, 45] width 770 height 21
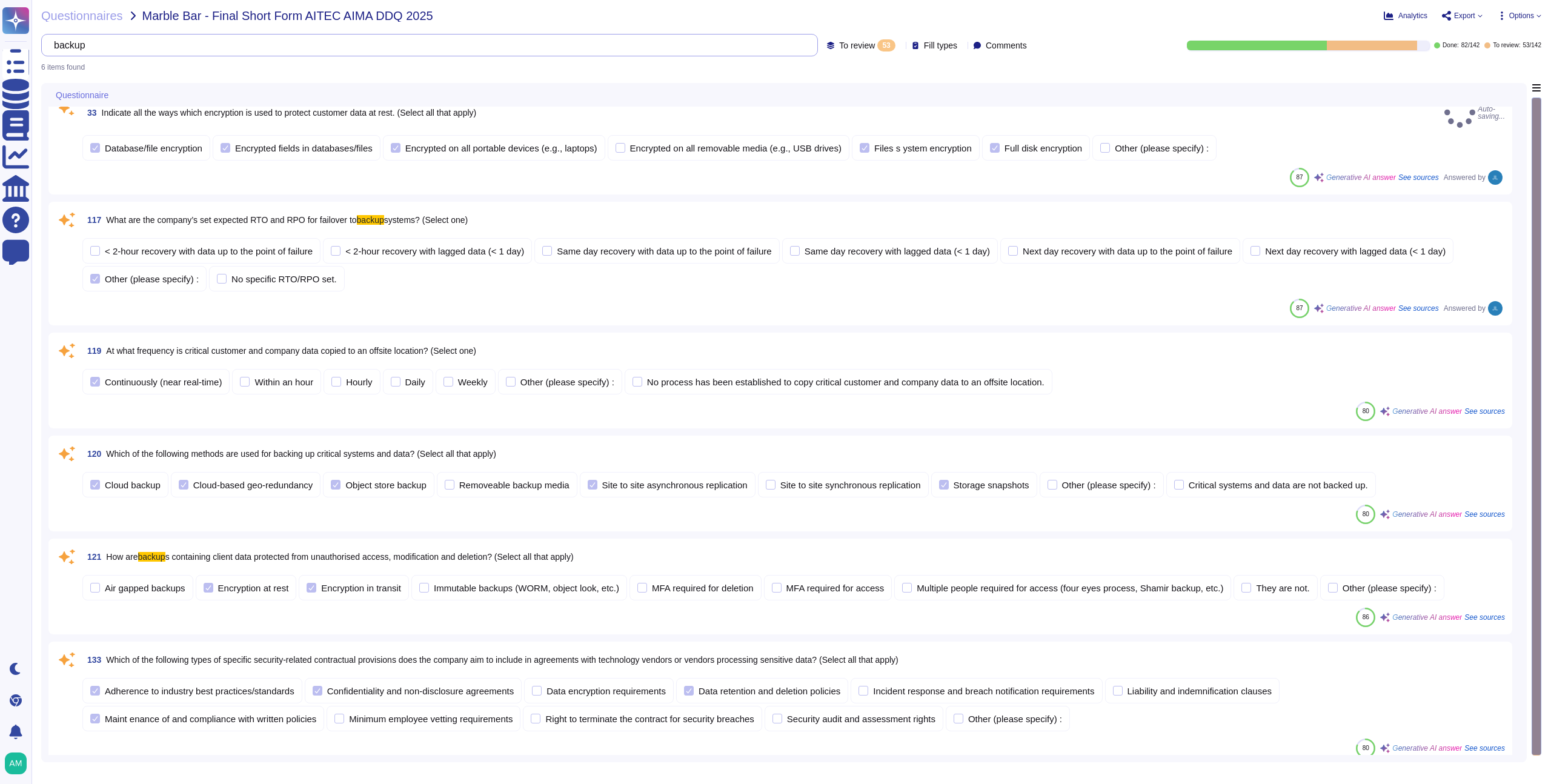
scroll to position [18, 0]
type input "backup"
click at [799, 287] on div "117 What are the company’s set expected RTO and RPO for failover to backup syst…" at bounding box center [780, 262] width 1449 height 109
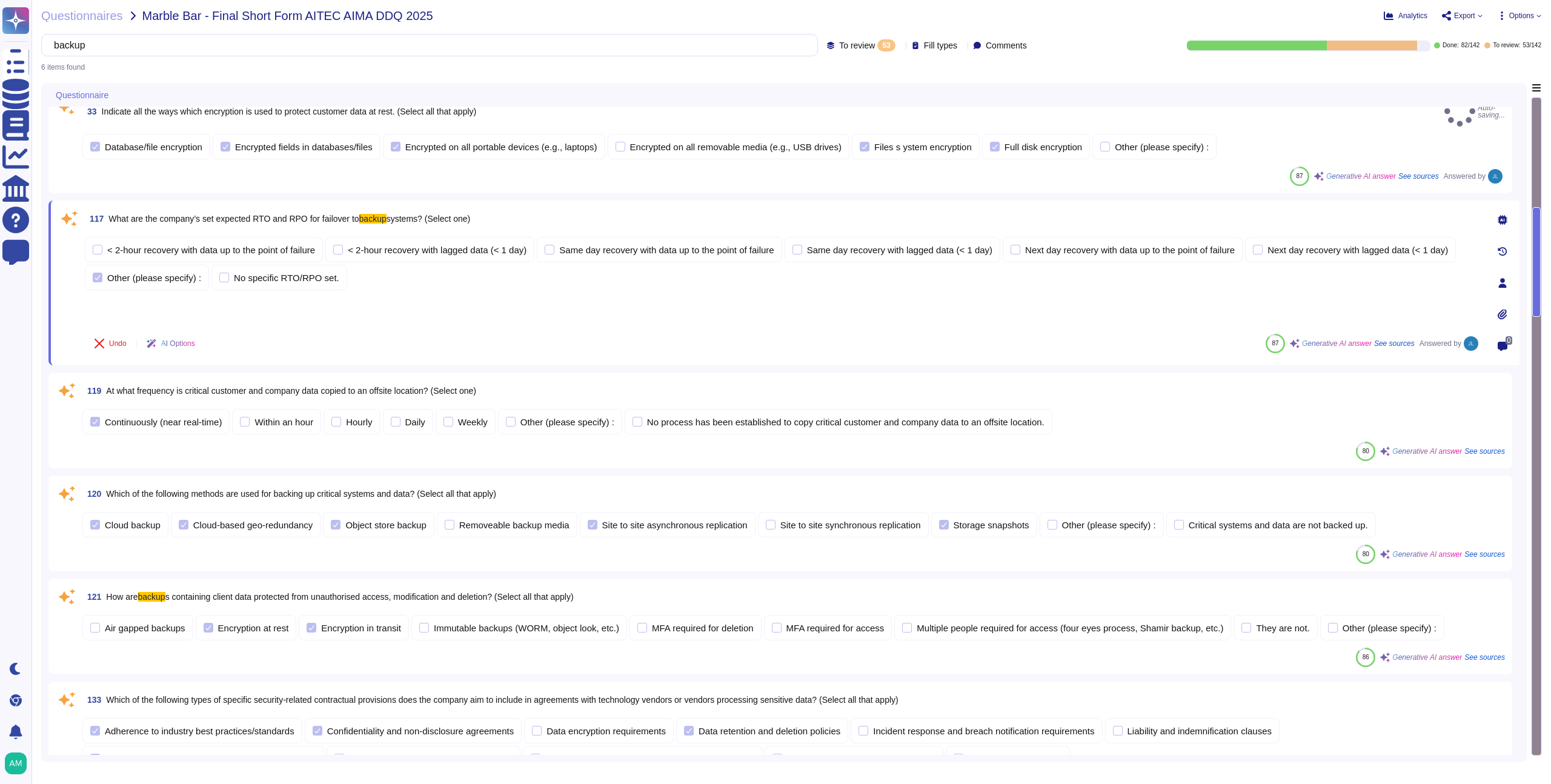
click at [190, 340] on span "AI Options" at bounding box center [178, 344] width 34 height 7
click at [322, 339] on div "Undo AI Options 87 Generative AI answer See sources Answered by" at bounding box center [783, 343] width 1396 height 29
click at [878, 48] on div "53" at bounding box center [886, 45] width 18 height 12
click at [879, 107] on div "To do 7" at bounding box center [860, 107] width 98 height 13
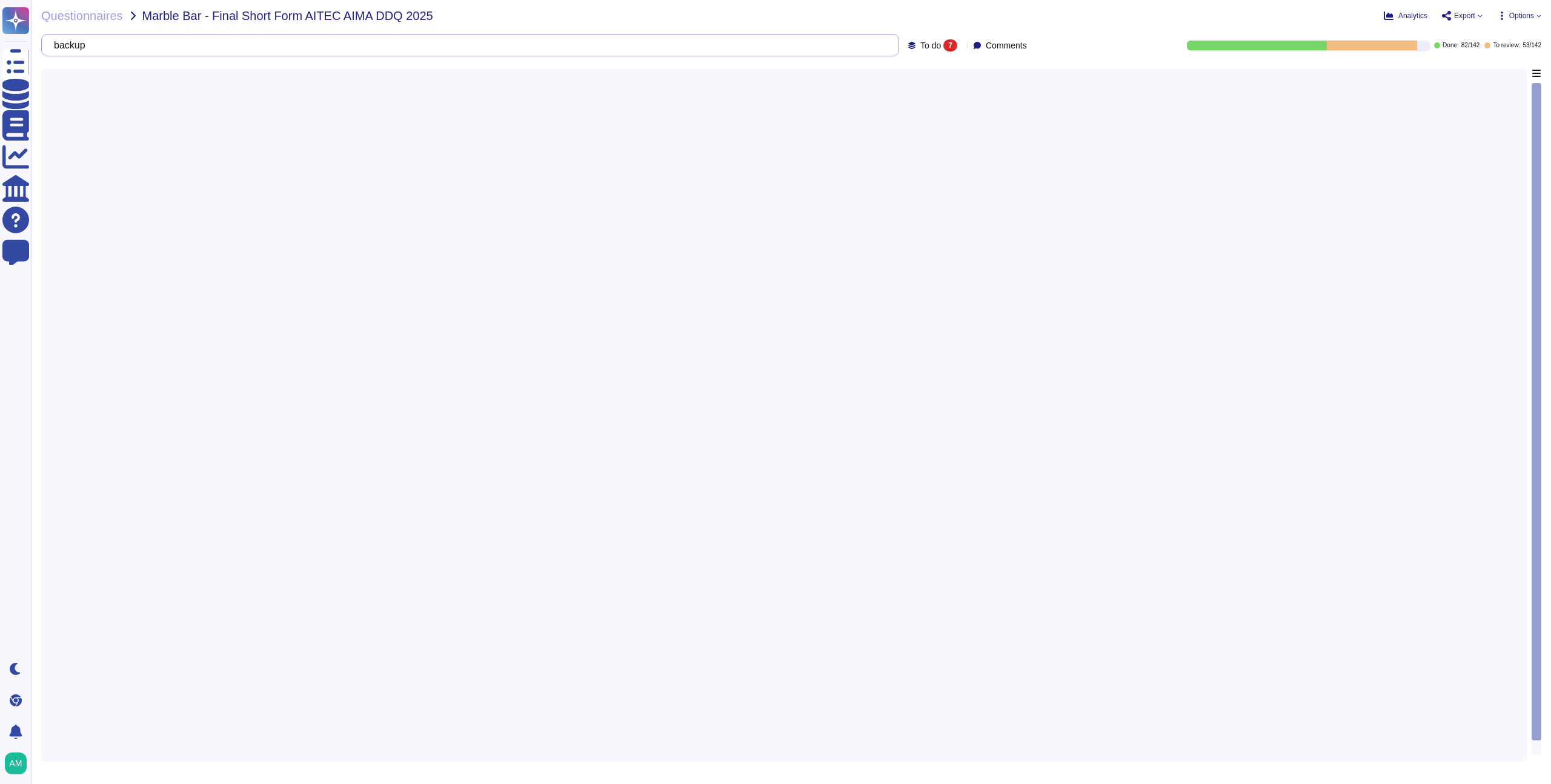
click at [628, 43] on input "backup" at bounding box center [467, 45] width 839 height 21
click at [628, 42] on input "backup" at bounding box center [467, 45] width 839 height 21
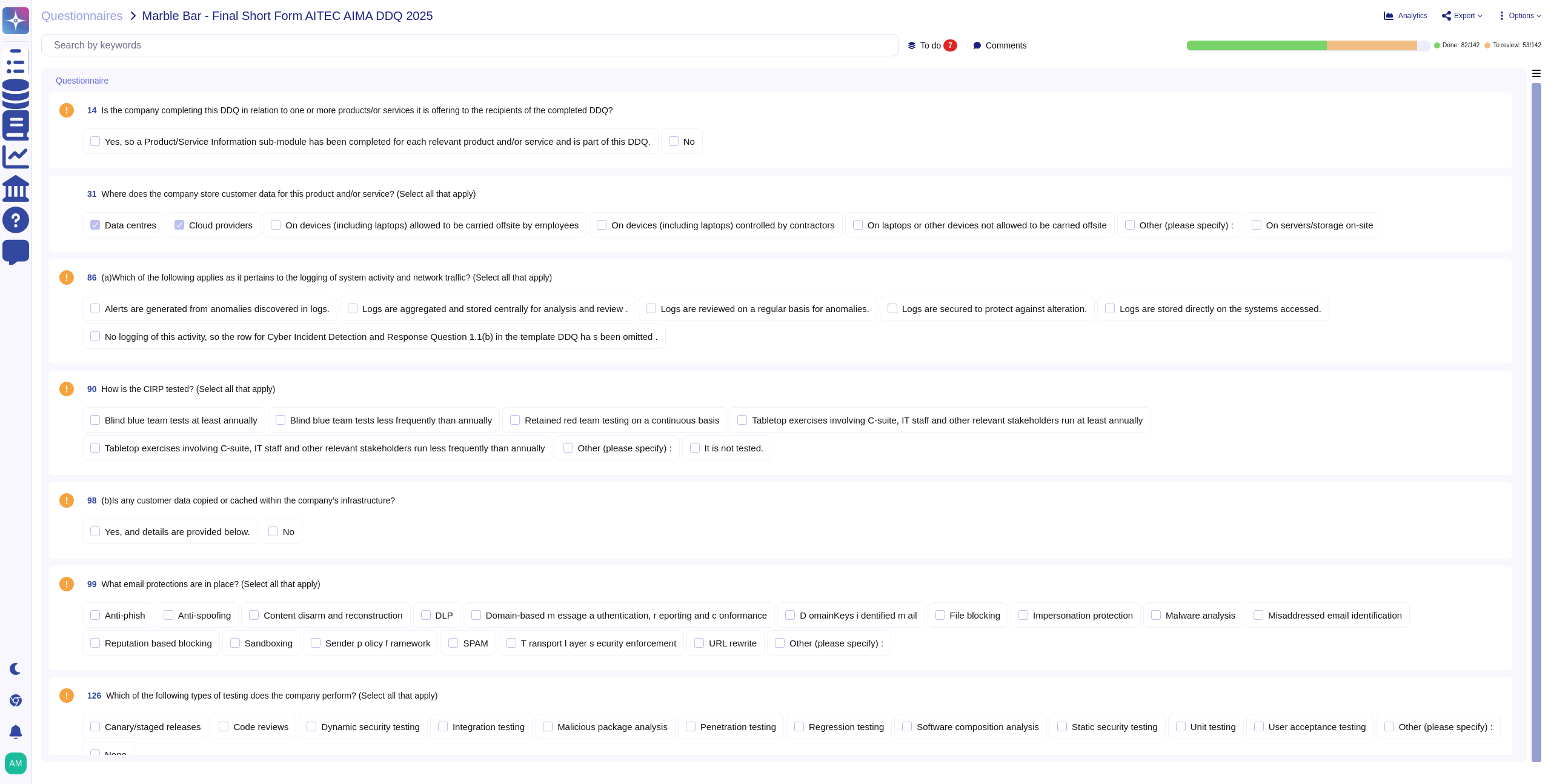
click at [169, 191] on span "Where does the company store customer data for this product and/or service? (Se…" at bounding box center [289, 194] width 375 height 10
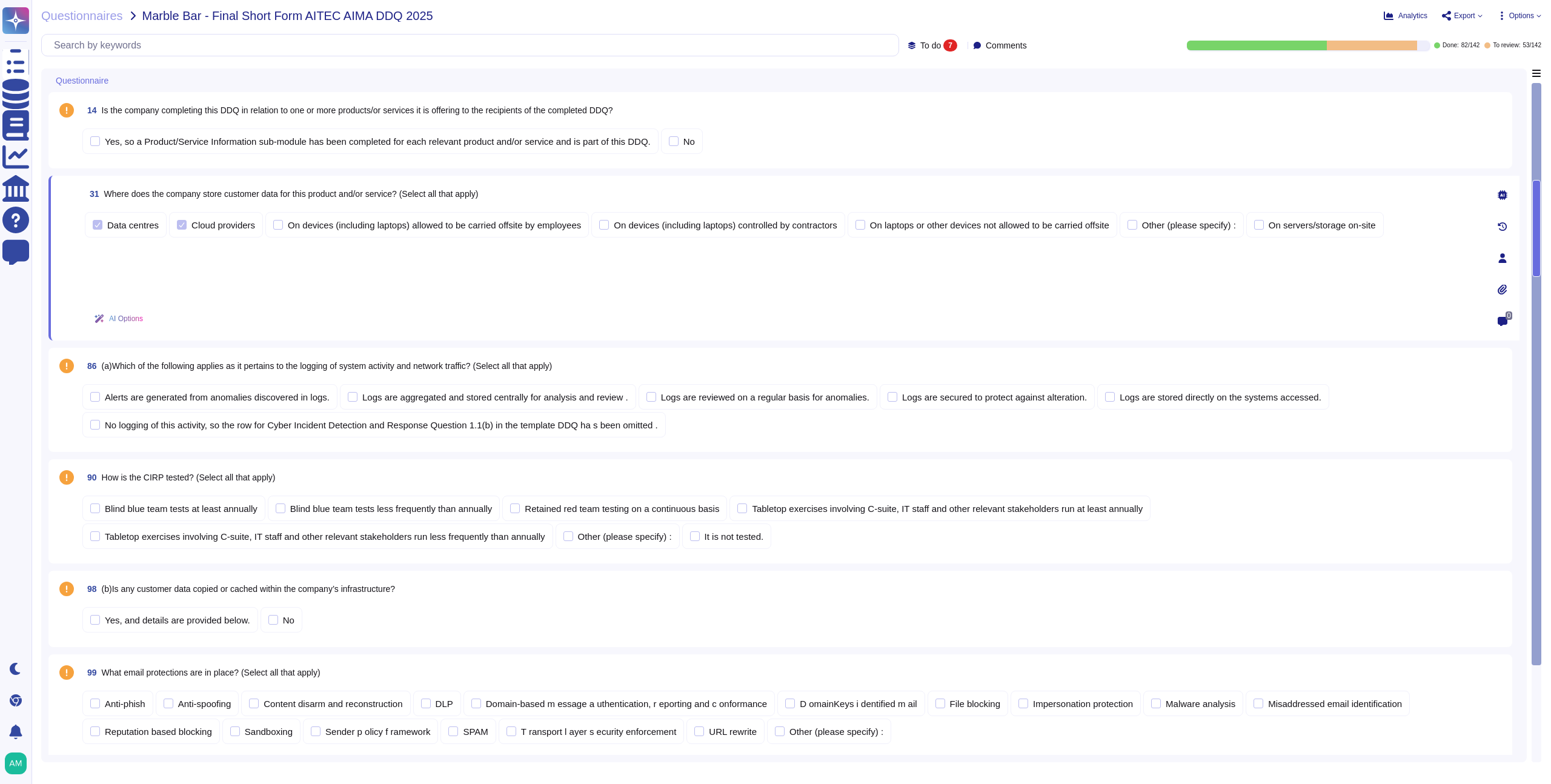
click at [208, 198] on span "31 Where does the company store customer data for this product and/or service? …" at bounding box center [281, 194] width 394 height 22
click at [160, 196] on span "Where does the company store customer data for this product and/or service? (Se…" at bounding box center [292, 194] width 375 height 10
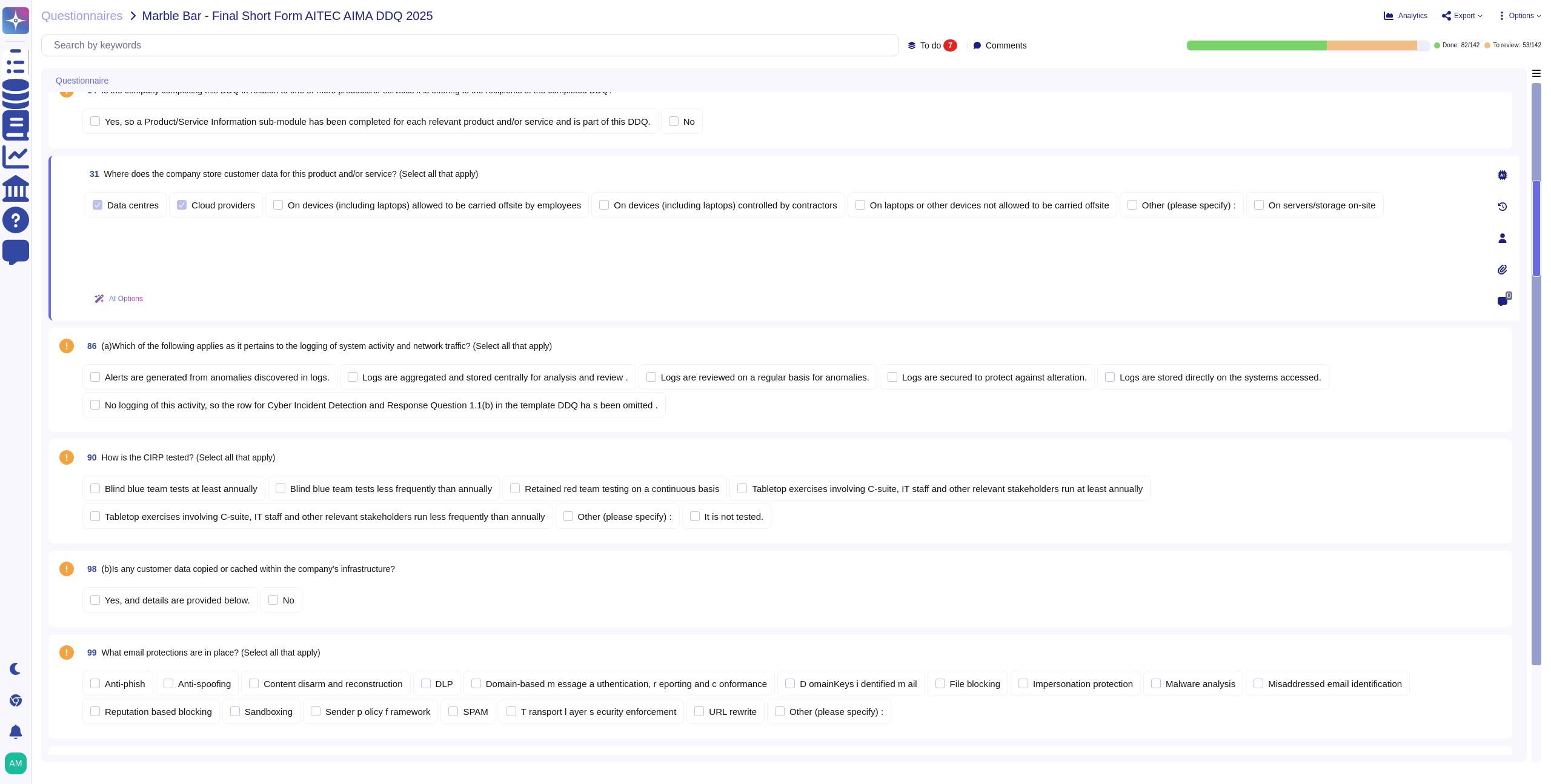
scroll to position [97, 0]
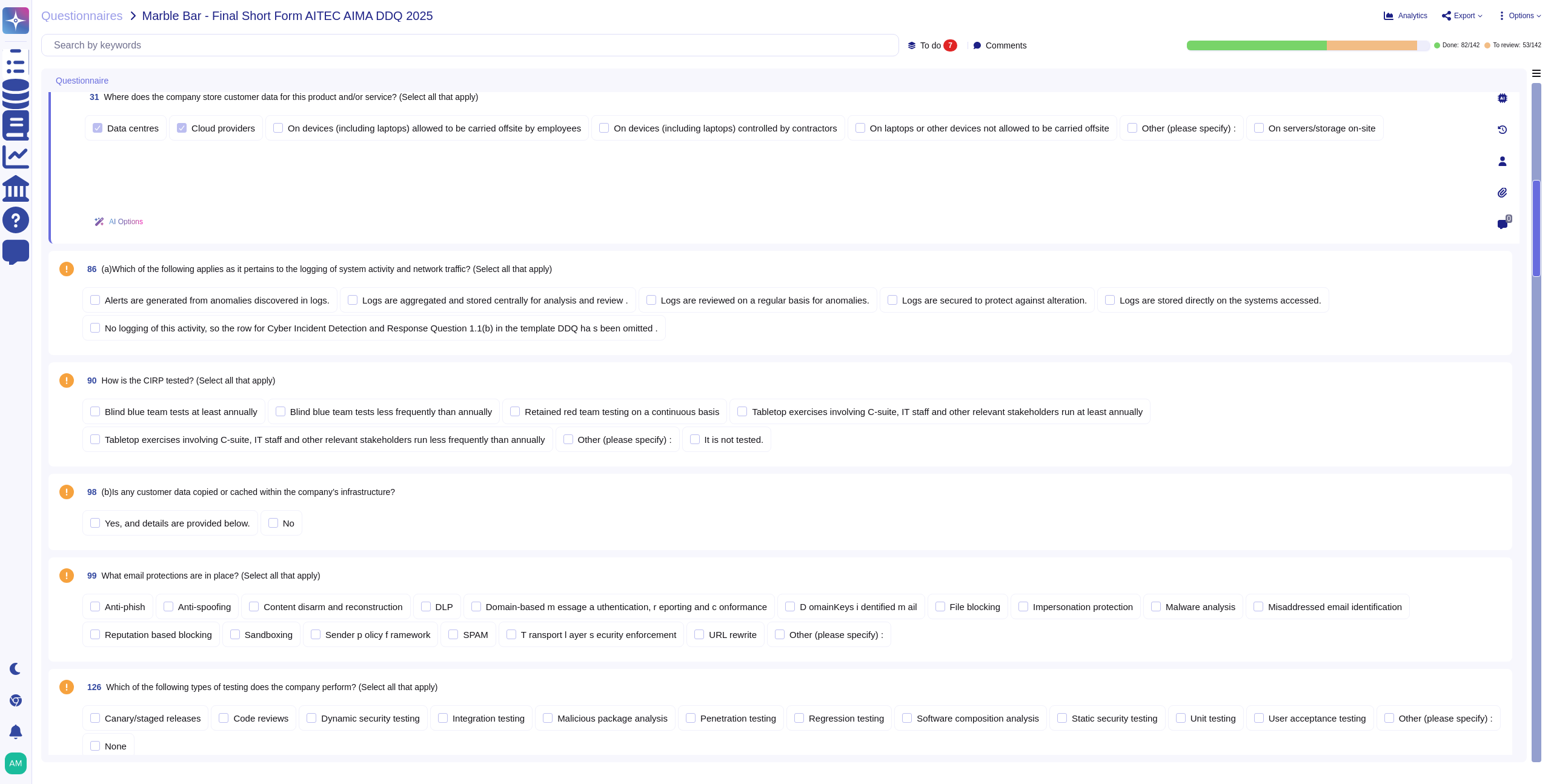
click at [810, 356] on div "14 Is the company completing this DDQ in relation to one or more products/or se…" at bounding box center [784, 372] width 1471 height 802
click at [187, 304] on div "Alerts are generated from anomalies discovered in logs." at bounding box center [217, 300] width 224 height 9
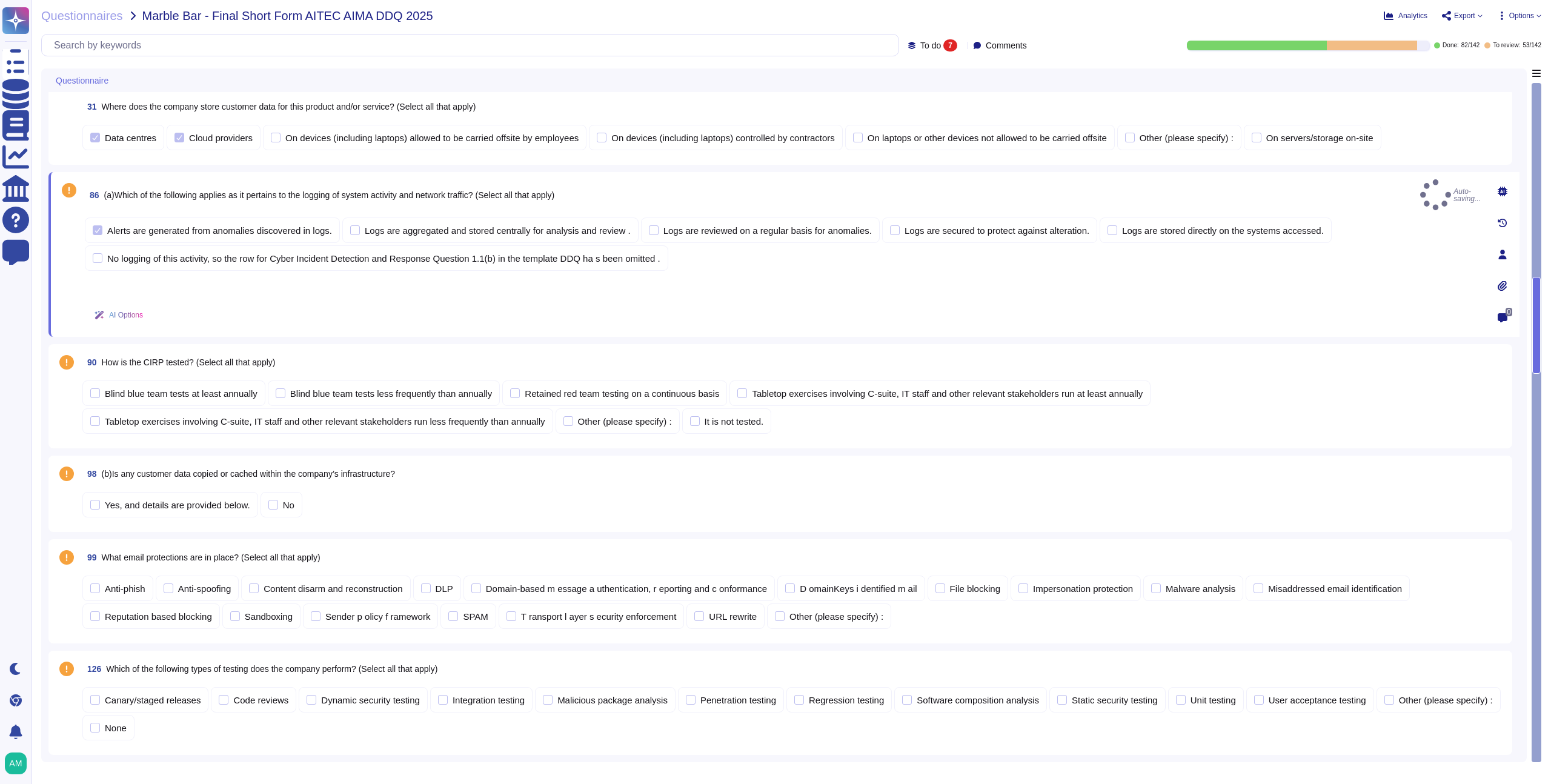
scroll to position [69, 0]
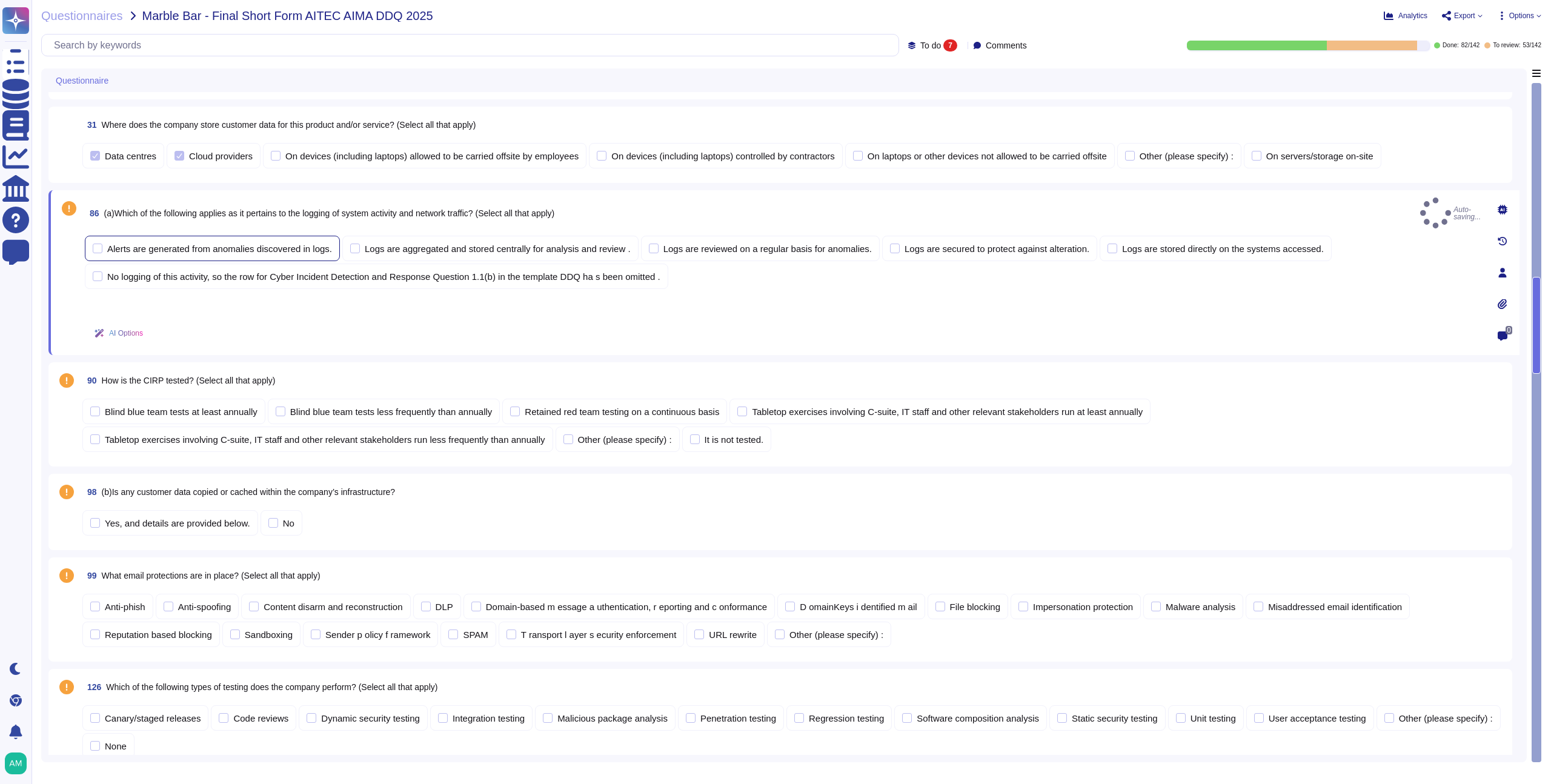
click at [189, 244] on div "Alerts are generated from anomalies discovered in logs." at bounding box center [220, 248] width 224 height 9
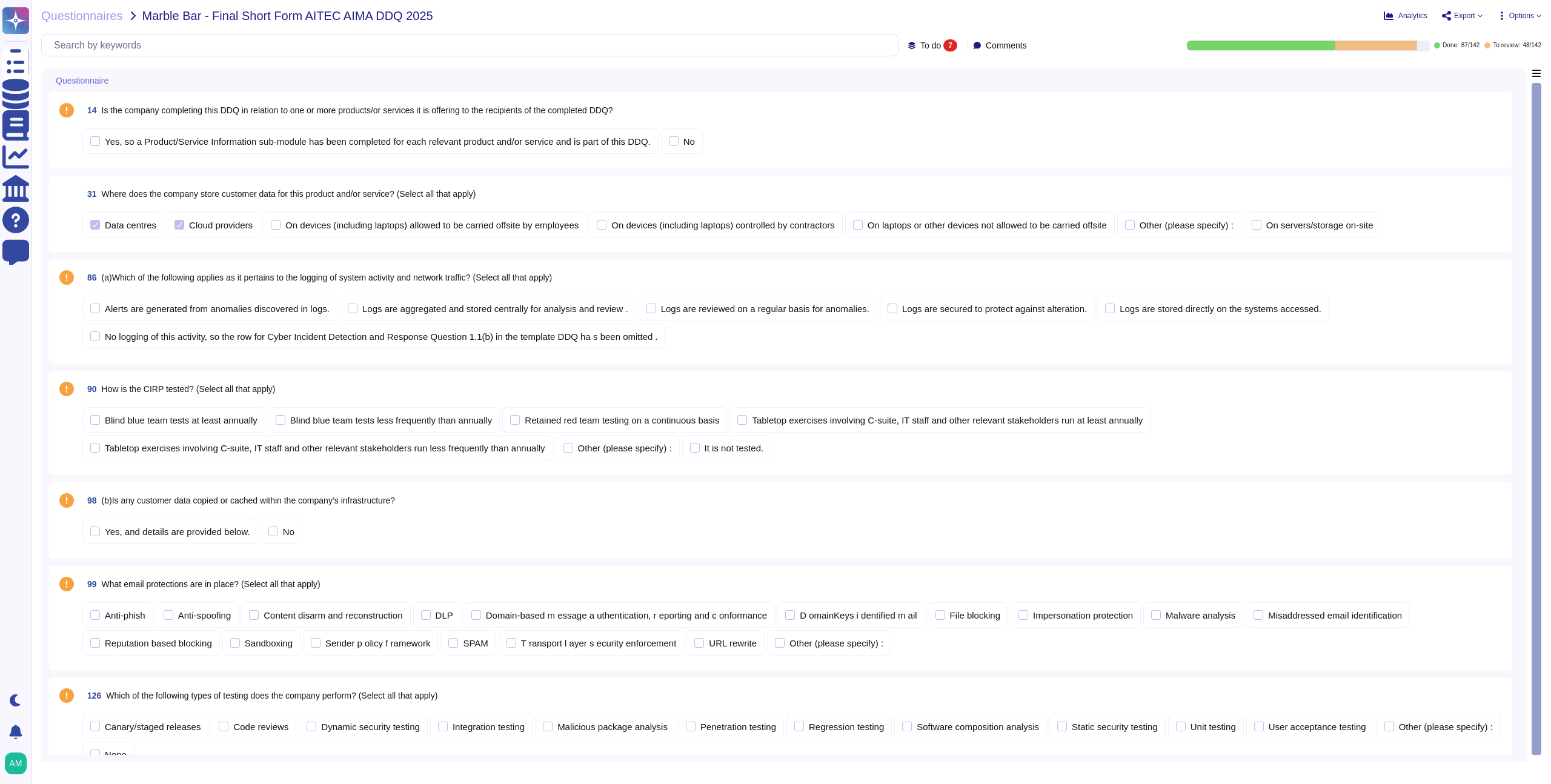
click at [986, 352] on div "86 (a)Which of the following applies as it pertains to the logging of system ac…" at bounding box center [780, 311] width 1449 height 90
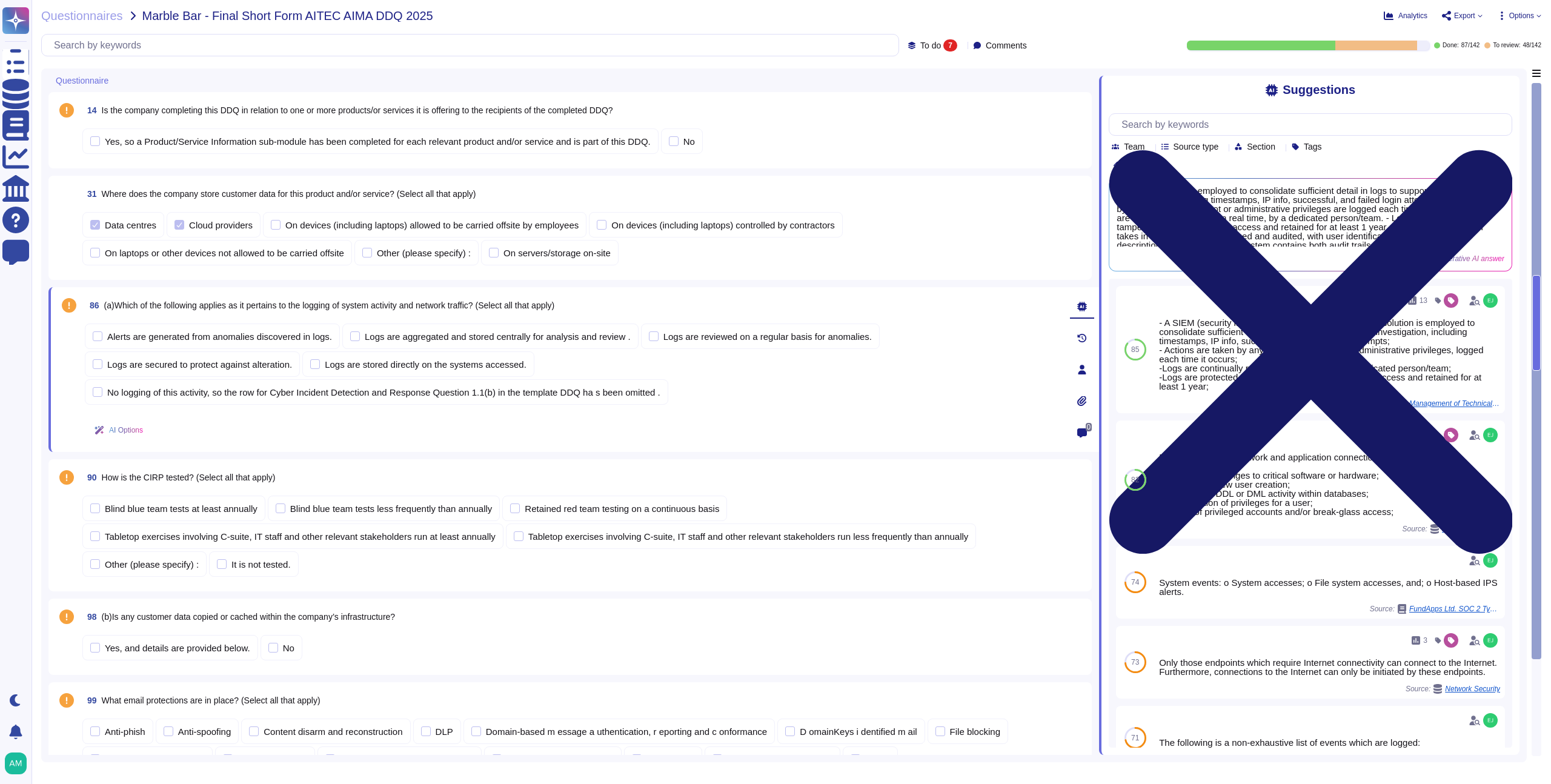
click at [1503, 150] on icon at bounding box center [1311, 351] width 403 height 403
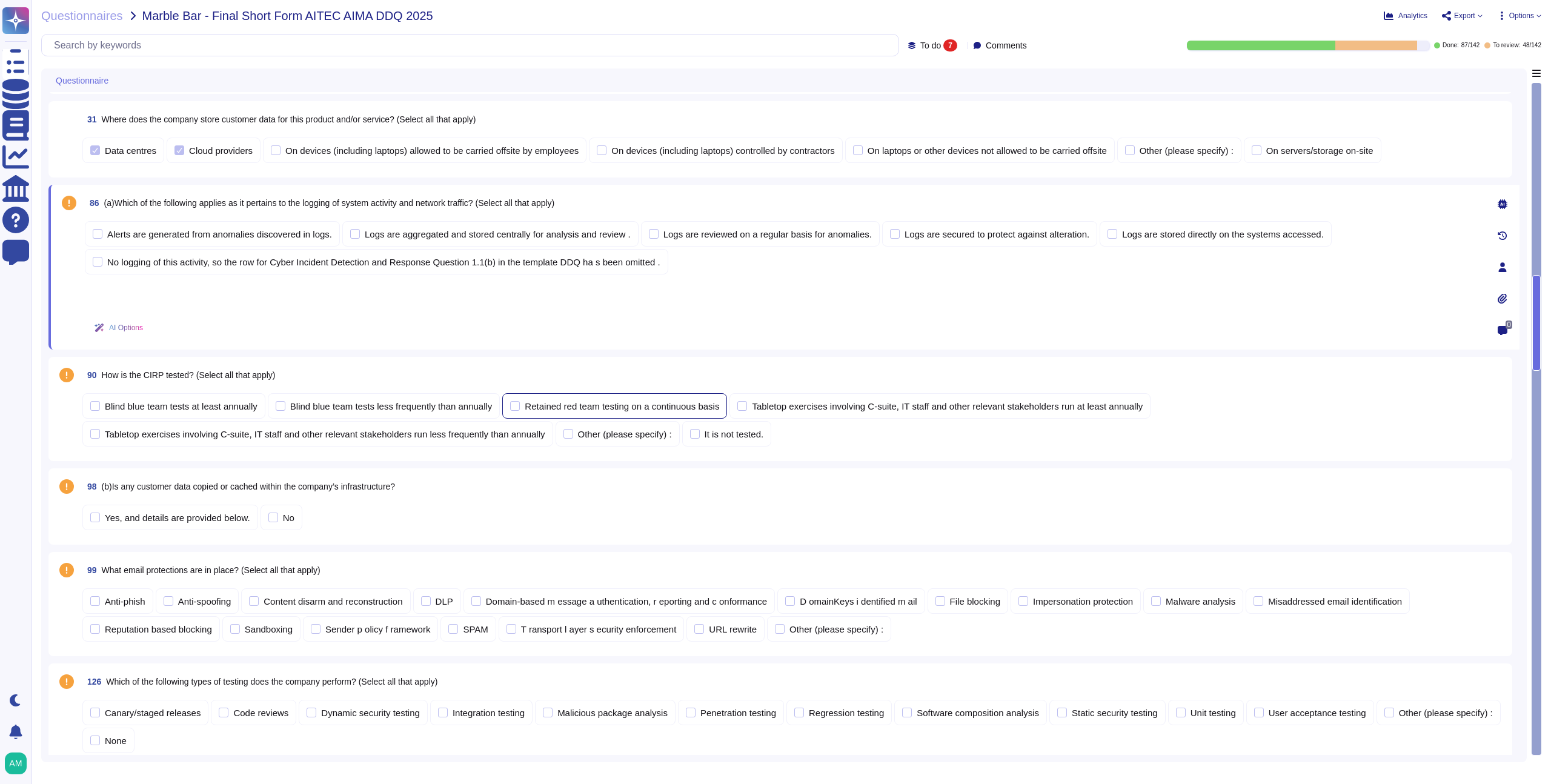
scroll to position [87, 0]
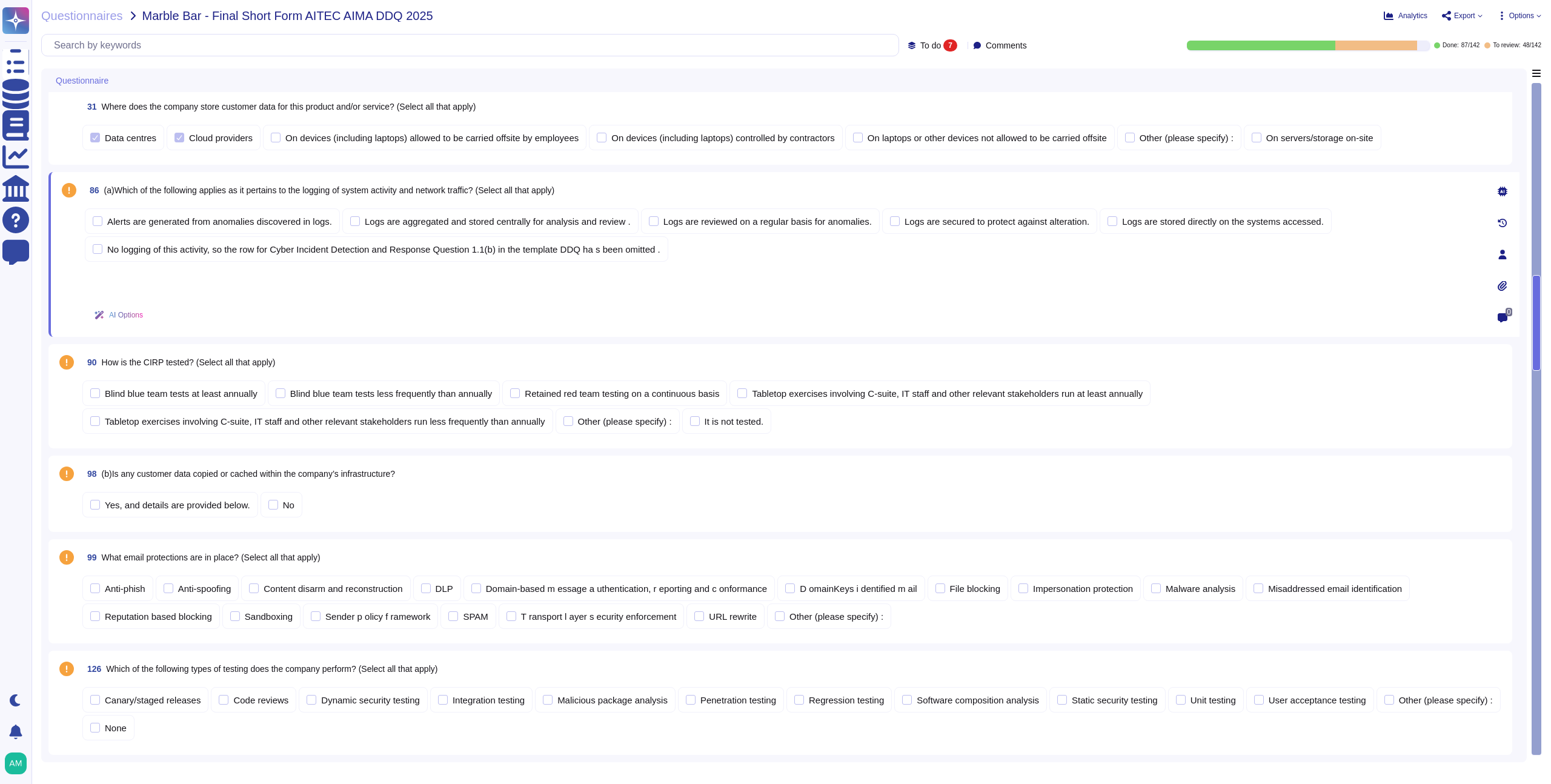
click at [37, 416] on div "Questionnaires Marble Bar - Final Short Form AITEC AIMA DDQ 2025 Analytics Expo…" at bounding box center [791, 392] width 1519 height 784
